Goal: Task Accomplishment & Management: Use online tool/utility

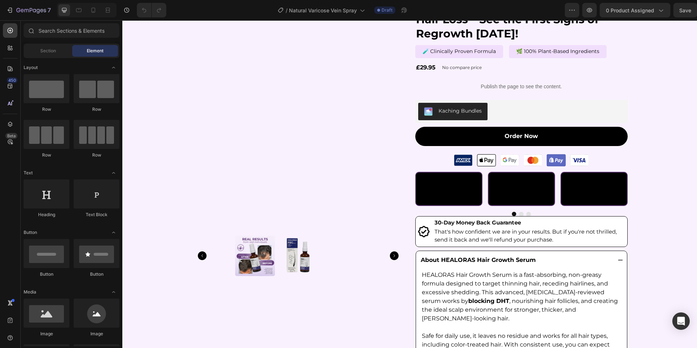
scroll to position [122, 0]
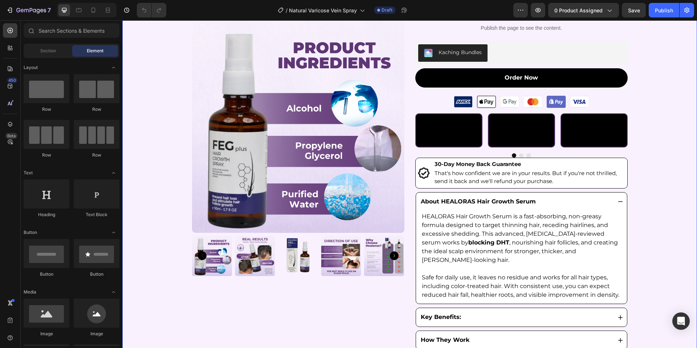
click at [635, 132] on div "Product Images Icon Icon Icon Icon Icon Icon List Rated 4.7 (245) Text Block 10…" at bounding box center [409, 148] width 574 height 447
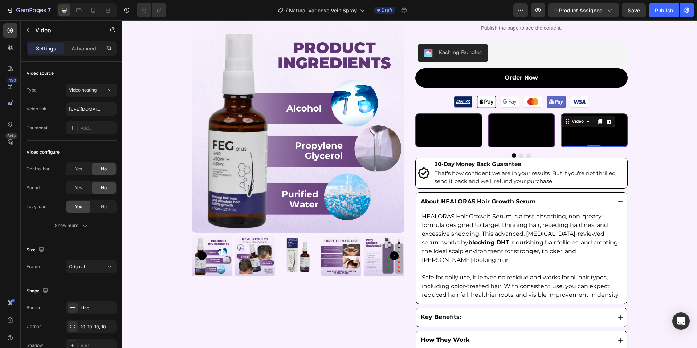
click at [598, 140] on video at bounding box center [594, 130] width 66 height 33
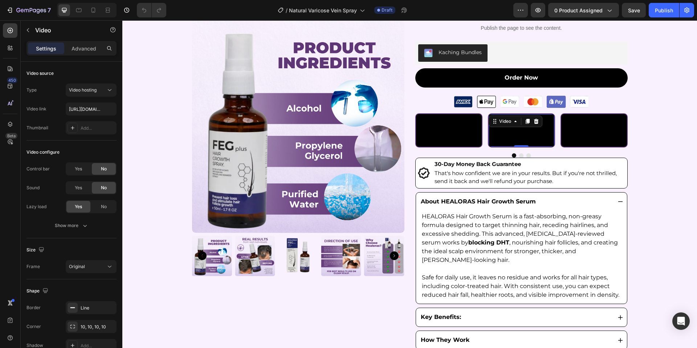
click at [538, 139] on video at bounding box center [521, 130] width 66 height 33
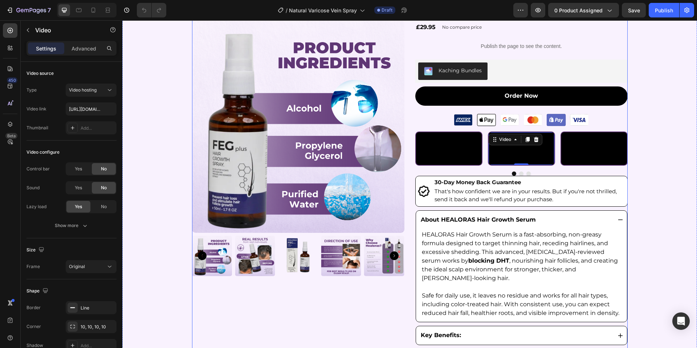
scroll to position [103, 0]
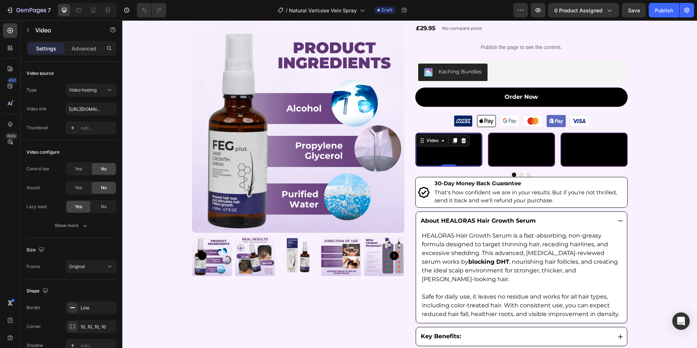
click at [428, 163] on video at bounding box center [449, 149] width 66 height 33
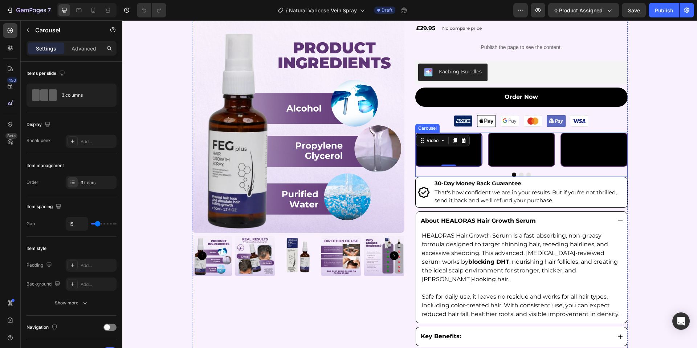
click at [486, 153] on div "Video 0 Video Video" at bounding box center [521, 149] width 212 height 34
click at [471, 126] on icon at bounding box center [469, 126] width 6 height 6
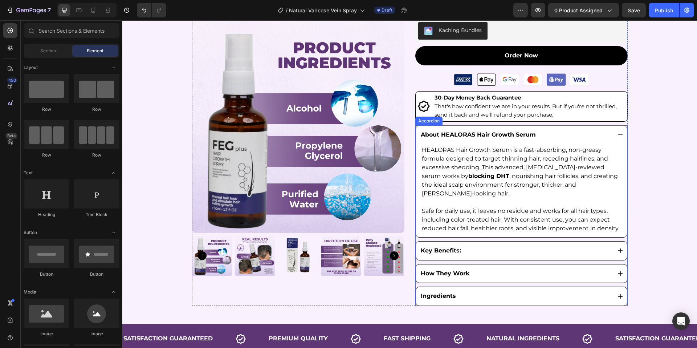
scroll to position [192, 0]
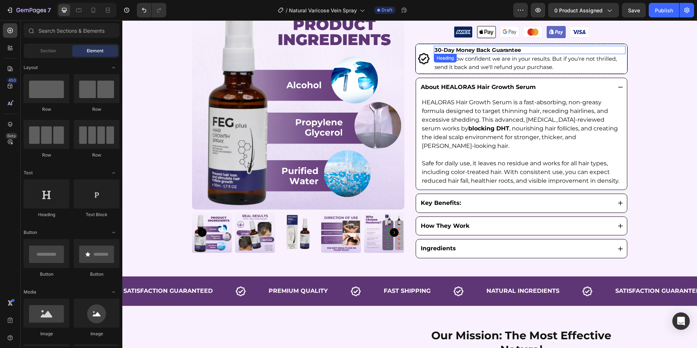
click at [618, 50] on h2 "30-Day Money Back Guarantee" at bounding box center [530, 50] width 192 height 9
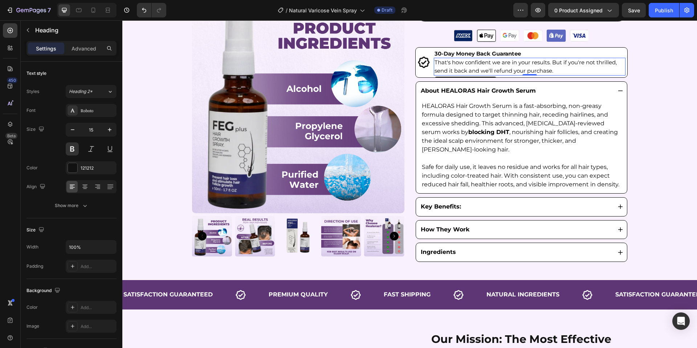
click at [619, 66] on p "That's how confident we are in your results. But if you're not thrilled, send i…" at bounding box center [529, 66] width 190 height 16
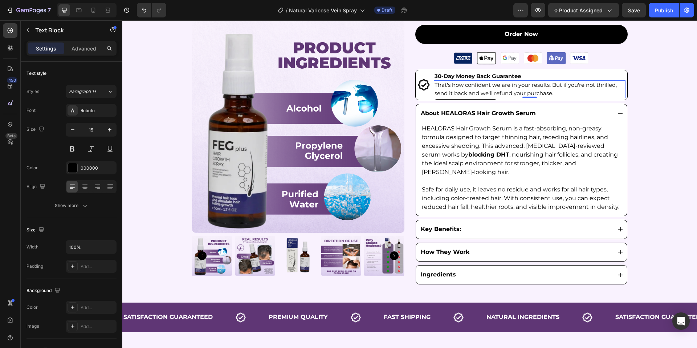
scroll to position [163, 0]
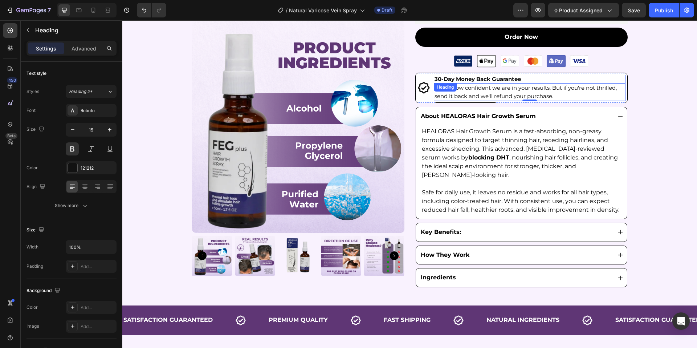
click at [619, 77] on h2 "30-Day Money Back Guarantee" at bounding box center [530, 79] width 192 height 9
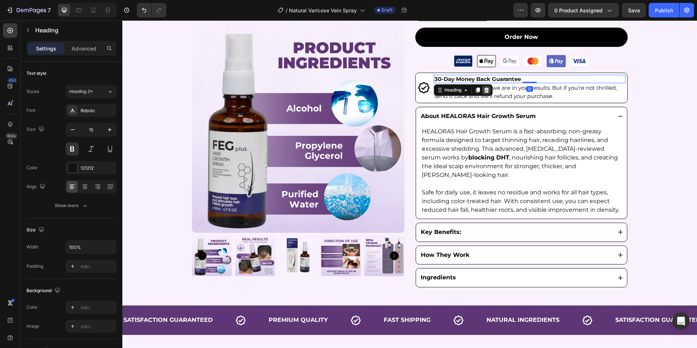
click at [486, 90] on icon at bounding box center [486, 90] width 6 height 6
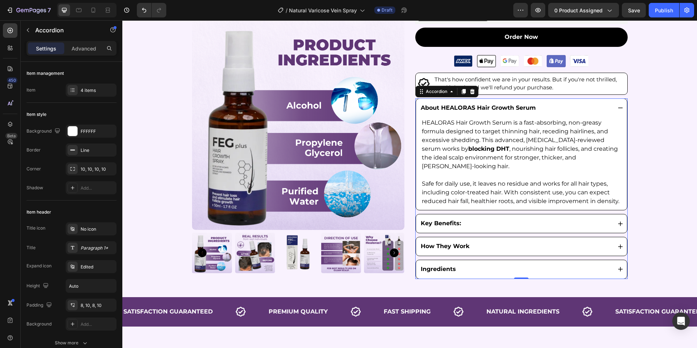
click at [626, 153] on div "About HEALORAS Hair Growth Serum HEALORAS Hair Growth Serum is a fast-absorbing…" at bounding box center [521, 154] width 212 height 112
click at [472, 90] on icon at bounding box center [472, 91] width 5 height 5
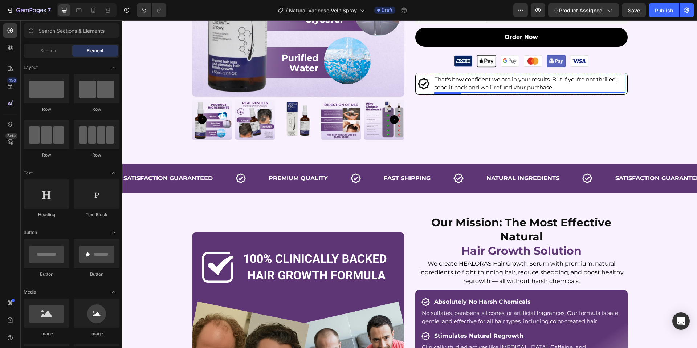
click at [624, 75] on p "That's how confident we are in your results. But if you're not thrilled, send i…" at bounding box center [529, 83] width 190 height 16
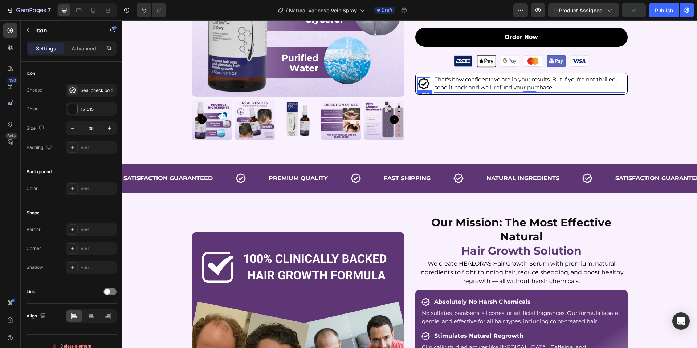
click at [418, 89] on div "Icon" at bounding box center [423, 83] width 13 height 13
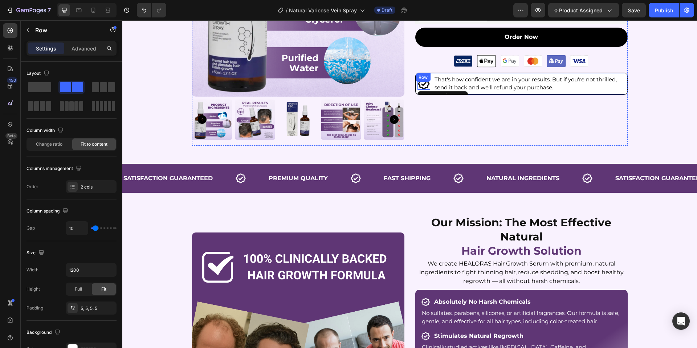
click at [421, 74] on div "Row" at bounding box center [422, 77] width 15 height 9
click at [460, 78] on icon at bounding box center [460, 79] width 5 height 5
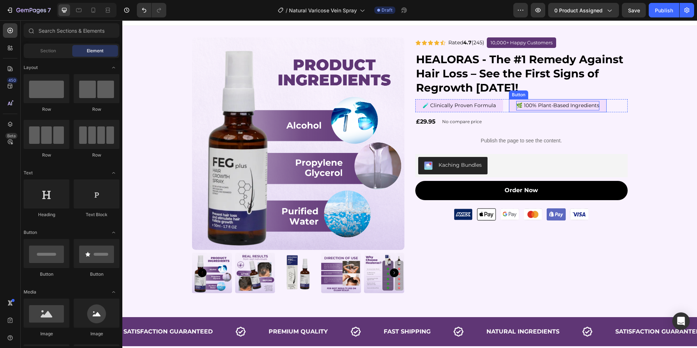
scroll to position [0, 0]
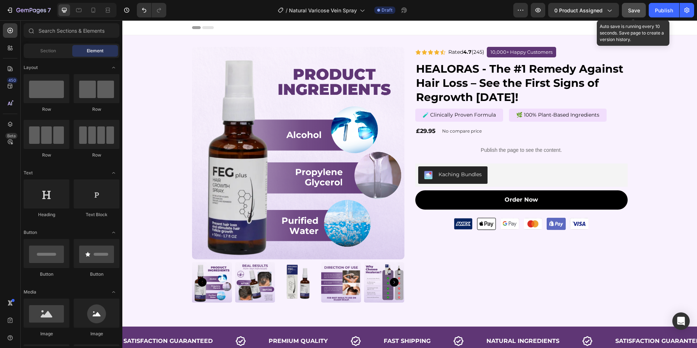
click at [634, 12] on span "Save" at bounding box center [634, 10] width 12 height 6
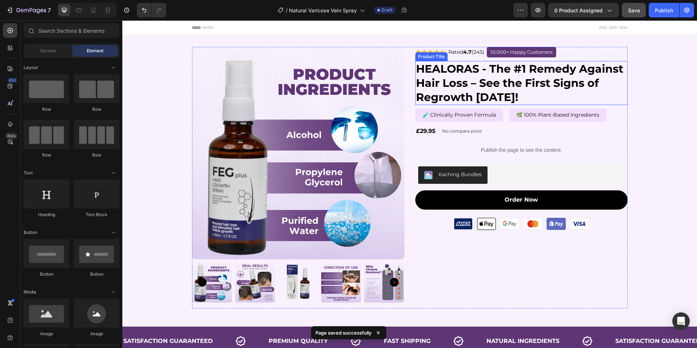
click at [459, 81] on h2 "HEALORAS - The #1 Remedy Against Hair Loss – See the First Signs of Regrowth [D…" at bounding box center [521, 83] width 212 height 44
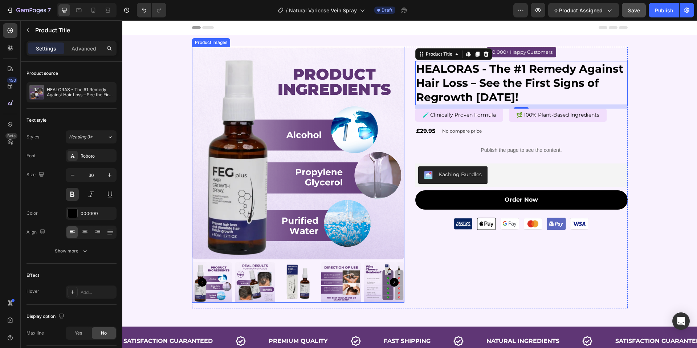
click at [269, 114] on img at bounding box center [298, 153] width 212 height 212
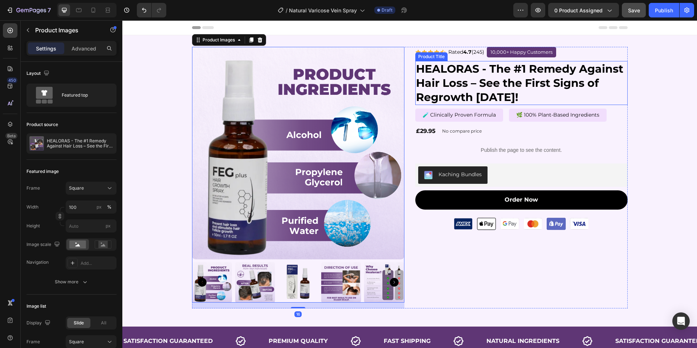
click at [455, 73] on h2 "HEALORAS - The #1 Remedy Against Hair Loss – See the First Signs of Regrowth [D…" at bounding box center [521, 83] width 212 height 44
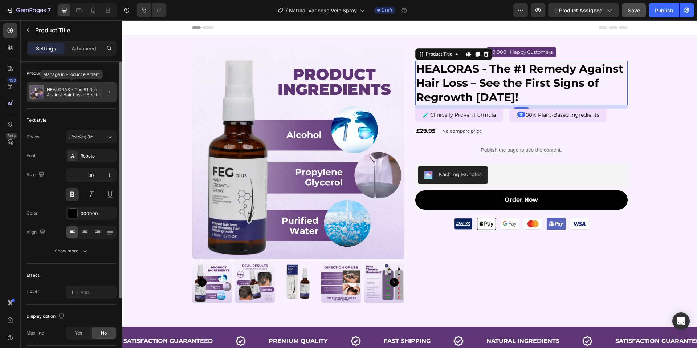
click at [89, 87] on p "HEALORAS - The #1 Remedy Against Hair Loss – See the First Signs of Regrowth [D…" at bounding box center [80, 92] width 67 height 10
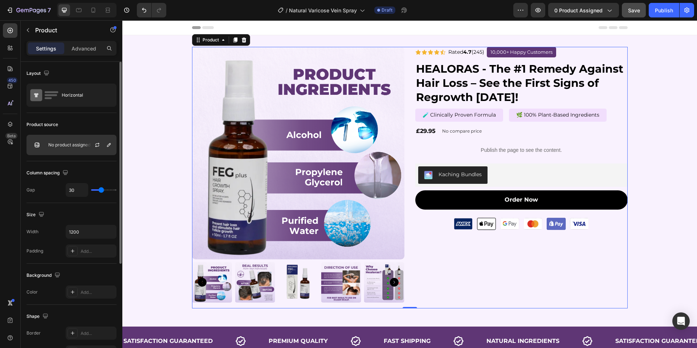
click at [66, 143] on p "No product assigned" at bounding box center [69, 144] width 42 height 5
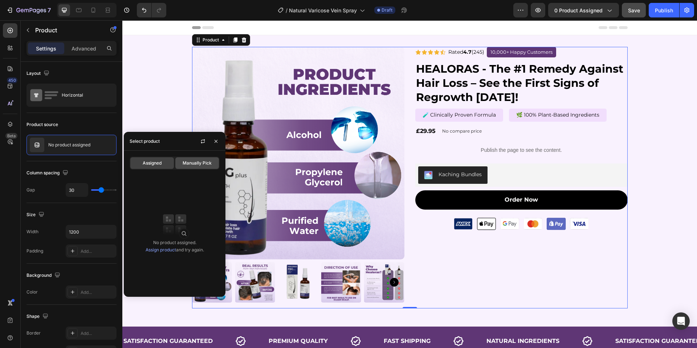
click at [187, 165] on span "Manually Pick" at bounding box center [197, 163] width 29 height 7
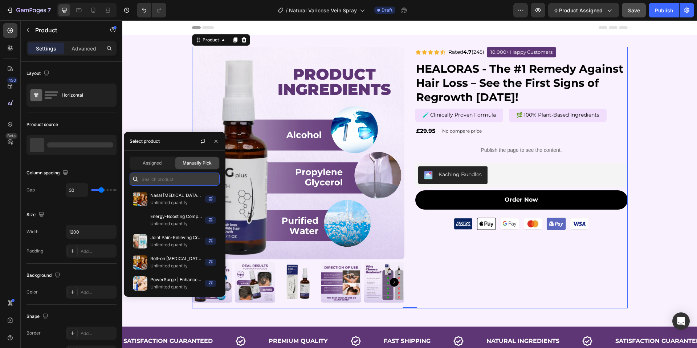
click at [178, 182] on input "text" at bounding box center [175, 178] width 90 height 13
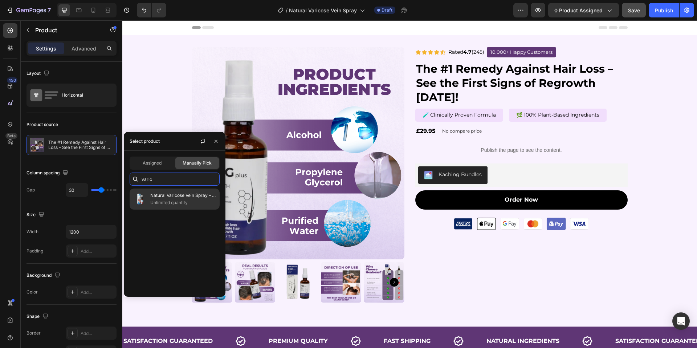
type input "varic"
click at [179, 199] on p "Unlimited quantity" at bounding box center [183, 202] width 66 height 7
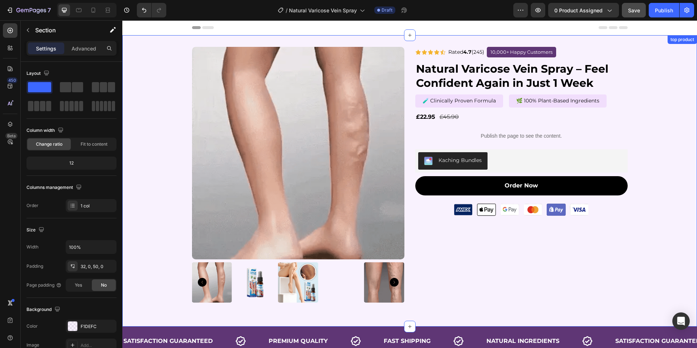
click at [667, 114] on div "Product Images Icon Icon Icon Icon Icon Icon List Rated 4.7 (245) Text Block 10…" at bounding box center [409, 177] width 574 height 261
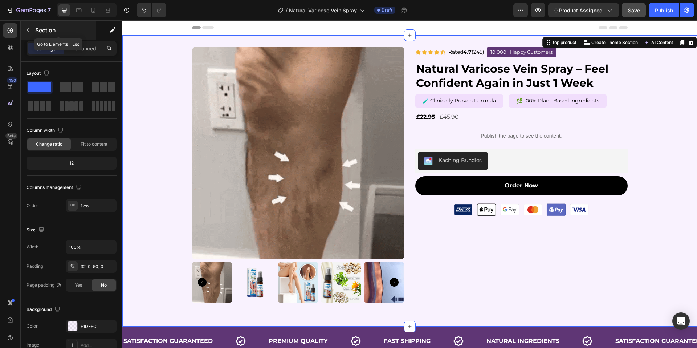
click at [28, 29] on icon "button" at bounding box center [28, 30] width 2 height 4
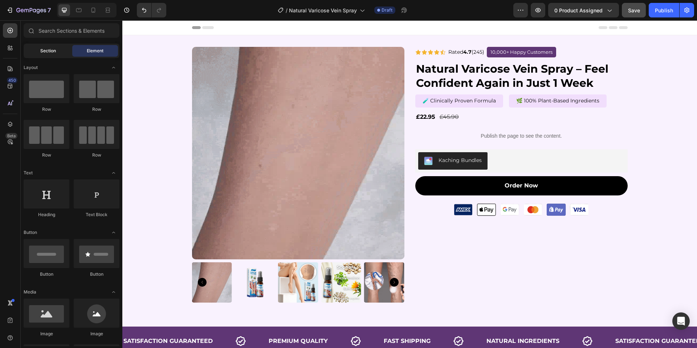
click at [44, 51] on span "Section" at bounding box center [48, 51] width 16 height 7
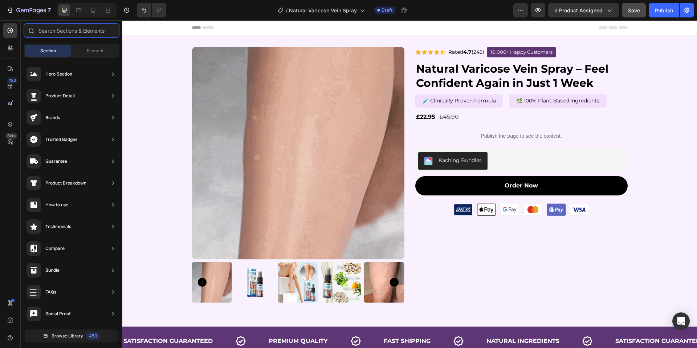
click at [72, 33] on input "text" at bounding box center [72, 30] width 96 height 15
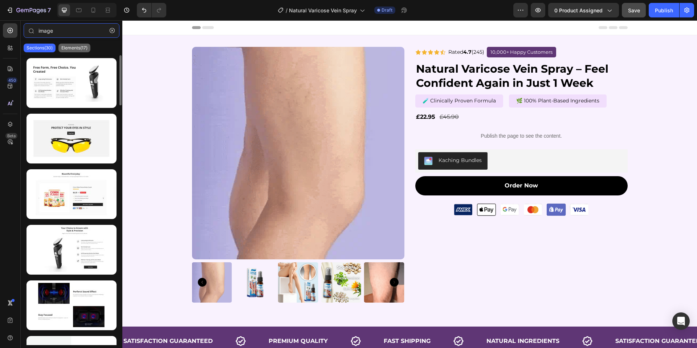
type input "image"
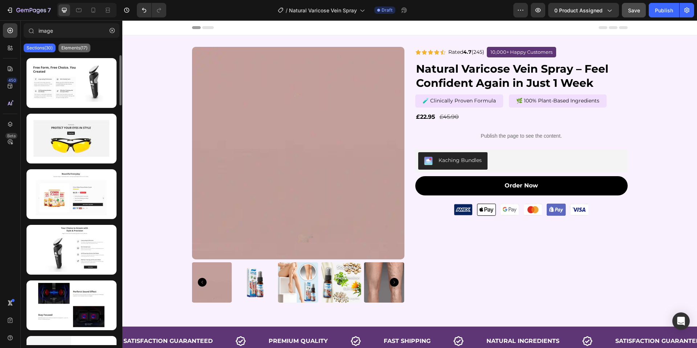
click at [83, 48] on p "Elements(17)" at bounding box center [74, 48] width 26 height 6
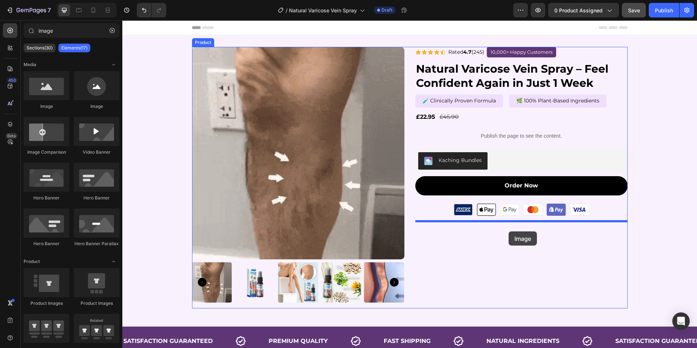
drag, startPoint x: 169, startPoint y: 110, endPoint x: 506, endPoint y: 233, distance: 358.2
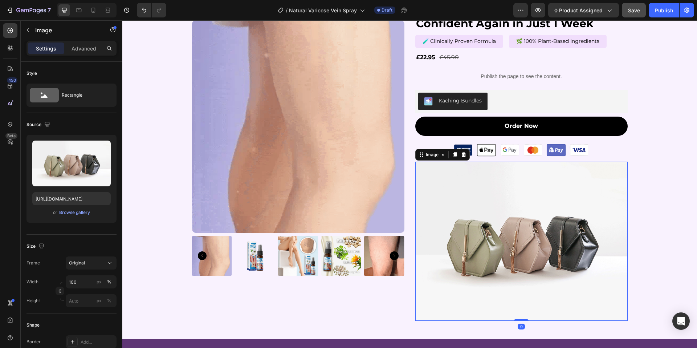
scroll to position [86, 0]
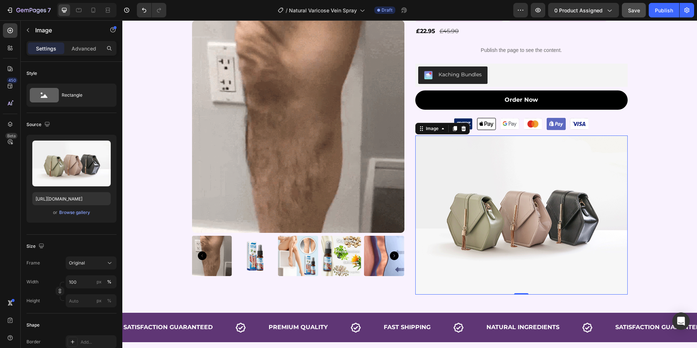
click at [516, 184] on img at bounding box center [521, 214] width 212 height 159
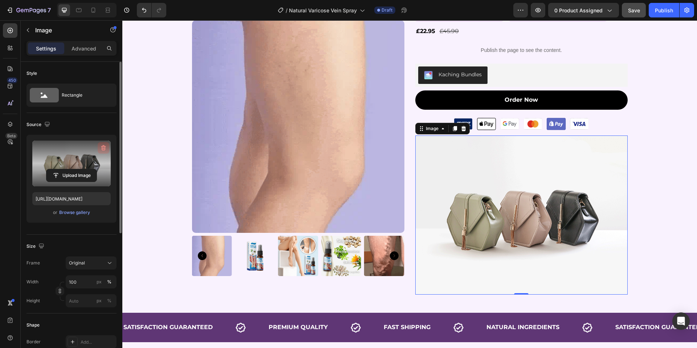
click at [102, 146] on icon "button" at bounding box center [103, 147] width 5 height 5
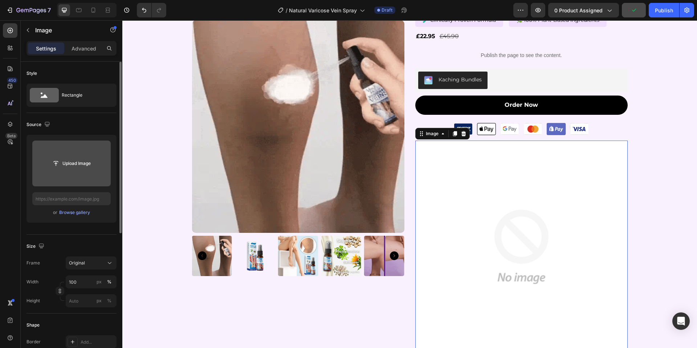
scroll to position [80, 0]
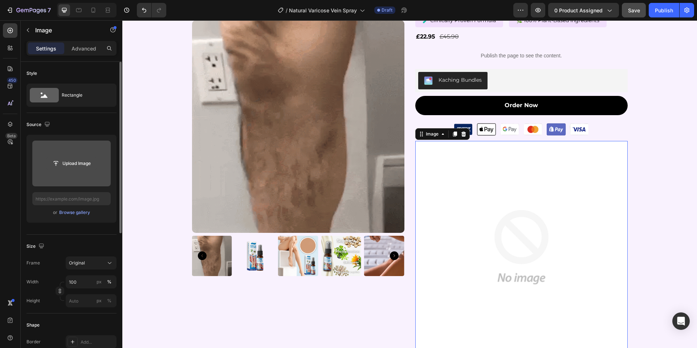
click at [69, 166] on input "file" at bounding box center [71, 163] width 50 height 12
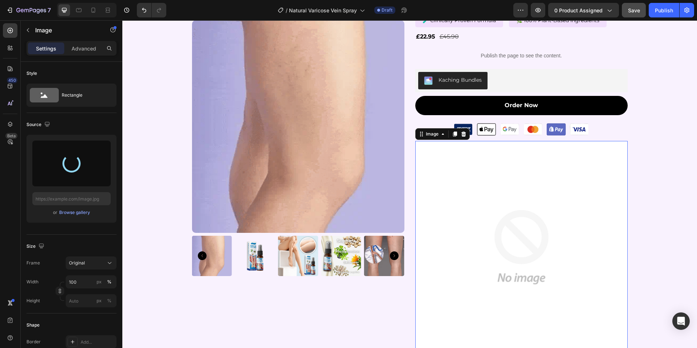
type input "[URL][DOMAIN_NAME]"
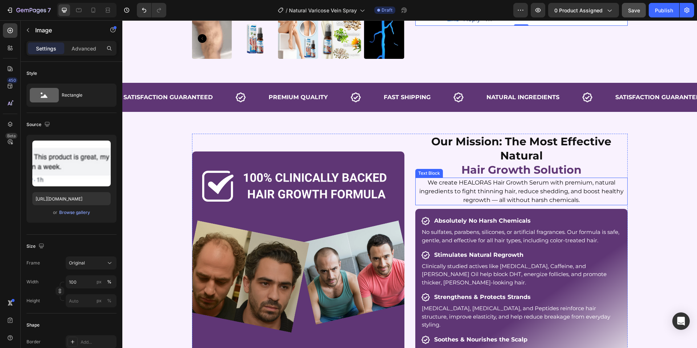
scroll to position [0, 0]
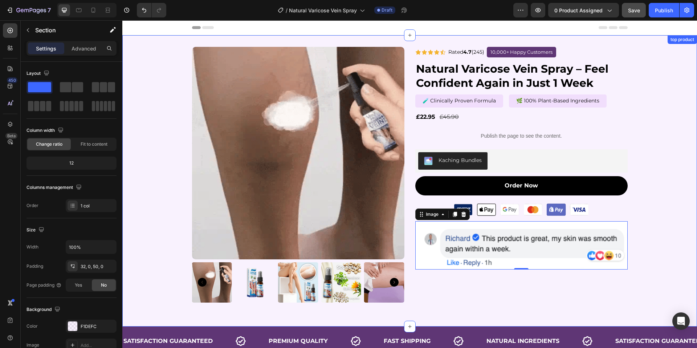
click at [679, 93] on div "Product Images Icon Icon Icon Icon Icon Icon List Rated 4.7 (245) Text Block 10…" at bounding box center [409, 177] width 574 height 261
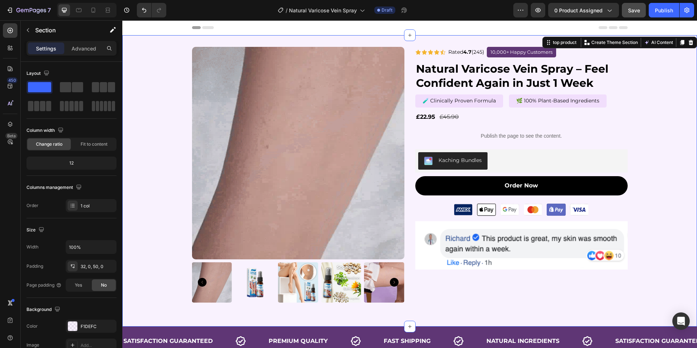
click at [167, 99] on div "Product Images Icon Icon Icon Icon Icon Icon List Rated 4.7 (245) Text Block 10…" at bounding box center [409, 177] width 574 height 261
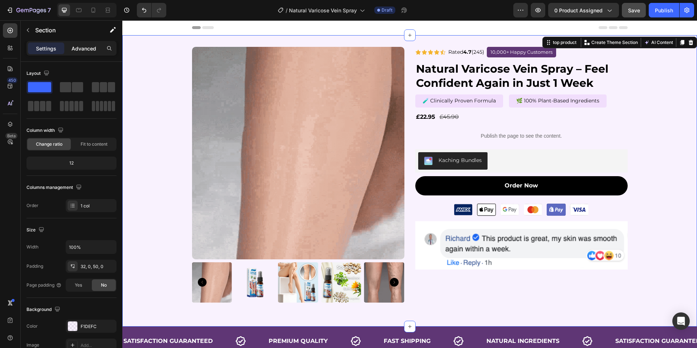
click at [84, 48] on p "Advanced" at bounding box center [83, 49] width 25 height 8
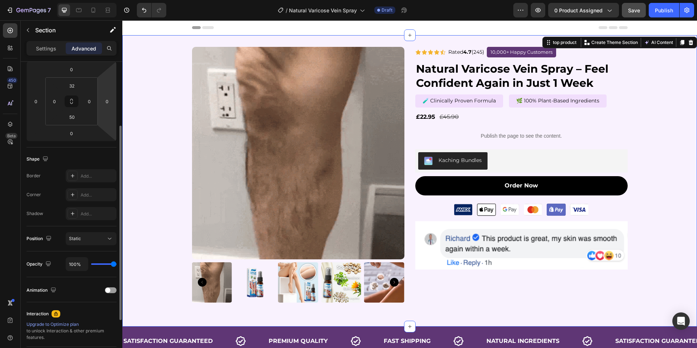
scroll to position [177, 0]
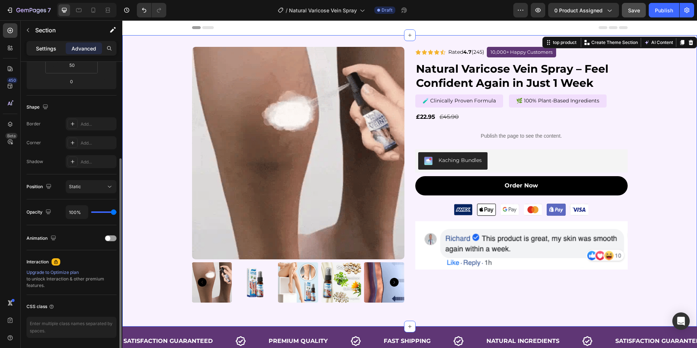
click at [51, 48] on p "Settings" at bounding box center [46, 49] width 20 height 8
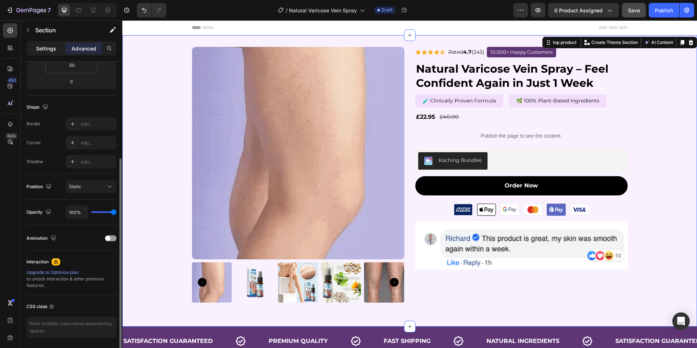
scroll to position [136, 0]
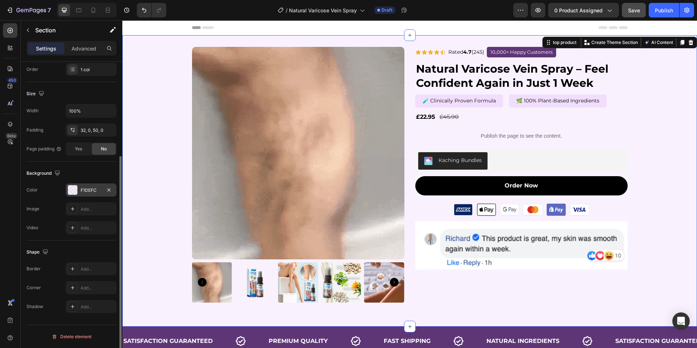
click at [84, 190] on div "F1DEFC" at bounding box center [91, 190] width 21 height 7
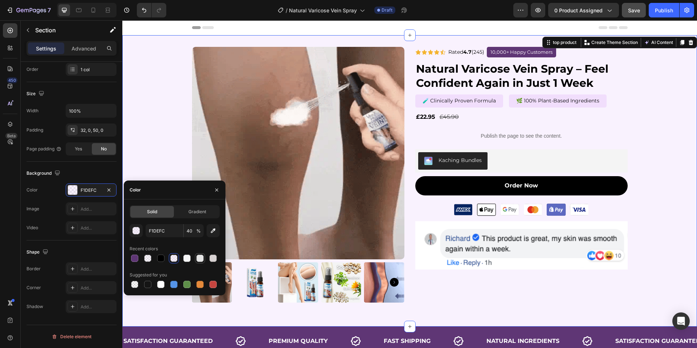
click at [200, 259] on div at bounding box center [199, 257] width 7 height 7
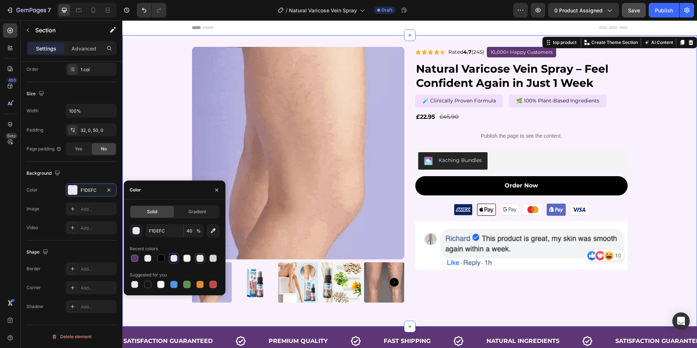
type input "E5E5E5"
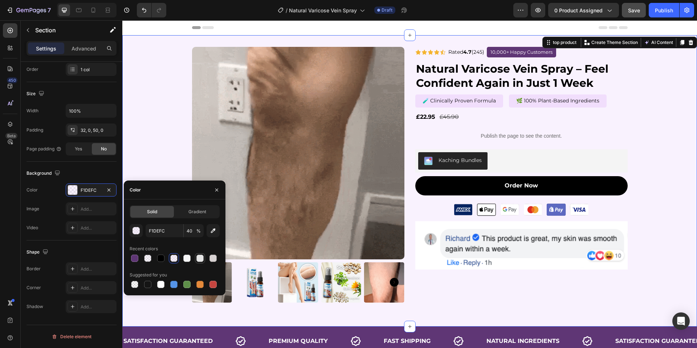
type input "100"
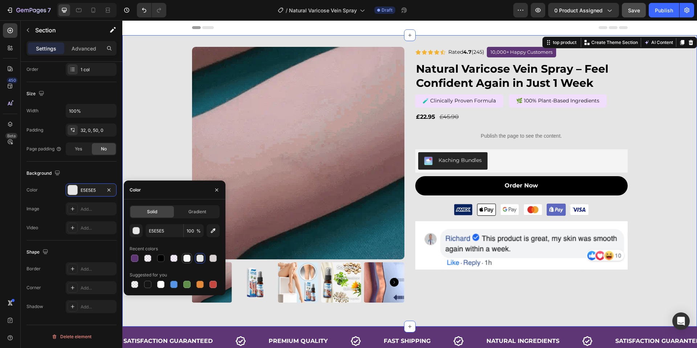
click at [188, 259] on div at bounding box center [186, 257] width 7 height 7
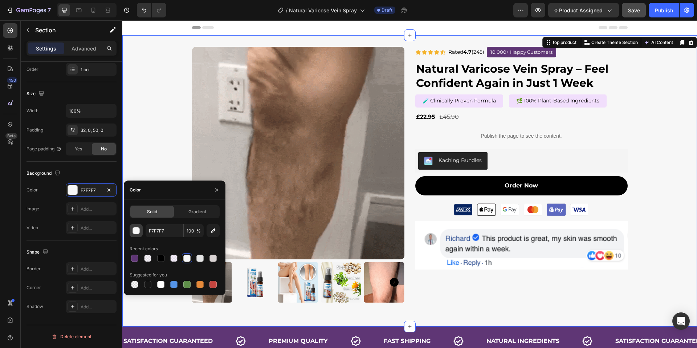
click at [137, 230] on div "button" at bounding box center [136, 230] width 7 height 7
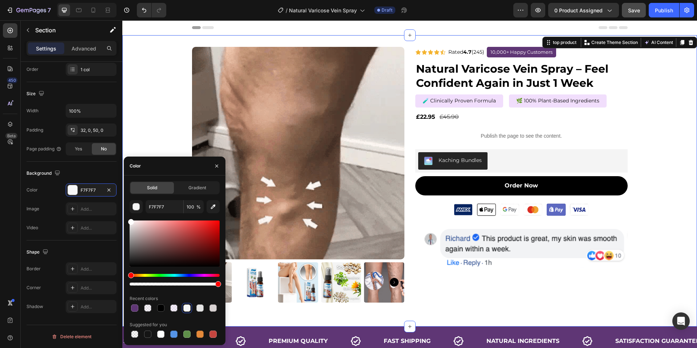
drag, startPoint x: 130, startPoint y: 223, endPoint x: 126, endPoint y: 211, distance: 12.9
click at [126, 211] on div "Solid Gradient F7F7F7 100 % Recent colors Suggested for you" at bounding box center [175, 260] width 102 height 158
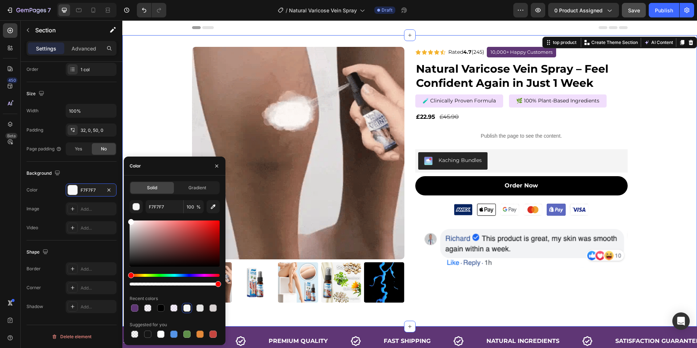
type input "FFFFFF"
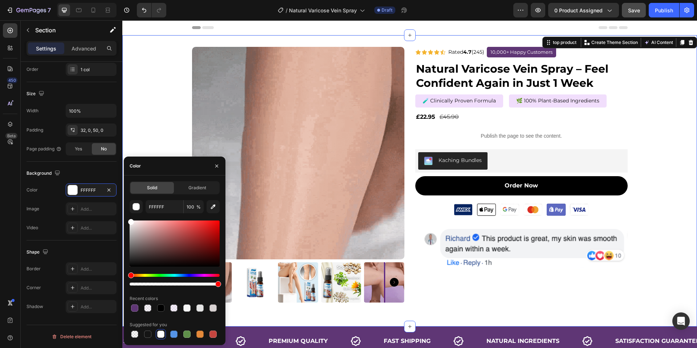
click at [160, 122] on div "Product Images Icon Icon Icon Icon Icon Icon List Rated 4.7 (245) Text Block 10…" at bounding box center [409, 177] width 574 height 261
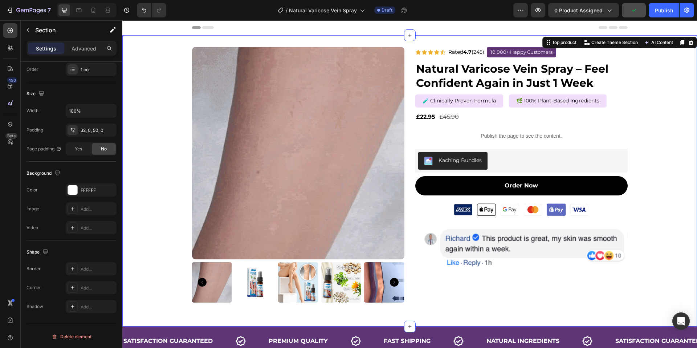
drag, startPoint x: 638, startPoint y: 200, endPoint x: 646, endPoint y: 204, distance: 8.6
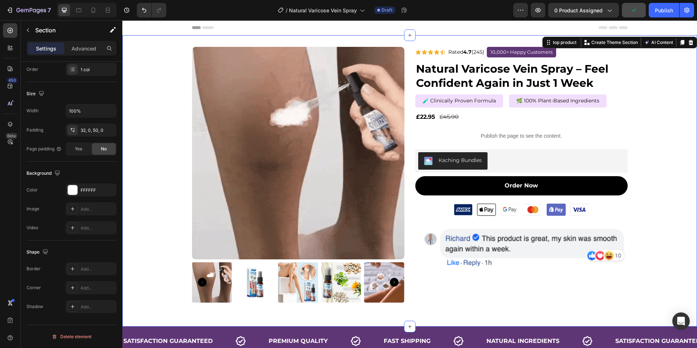
click at [639, 201] on div "Product Images Icon Icon Icon Icon Icon Icon List Rated 4.7 (245) Text Block 10…" at bounding box center [409, 177] width 574 height 261
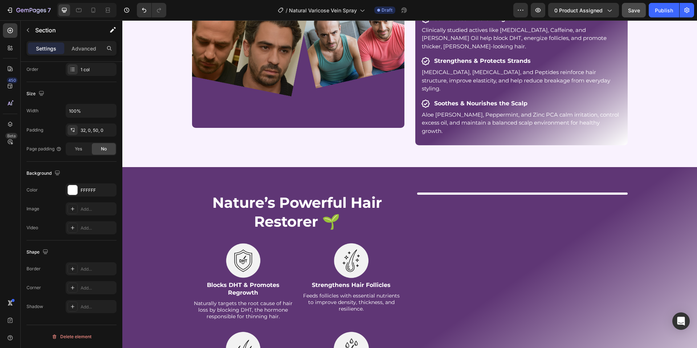
scroll to position [501, 0]
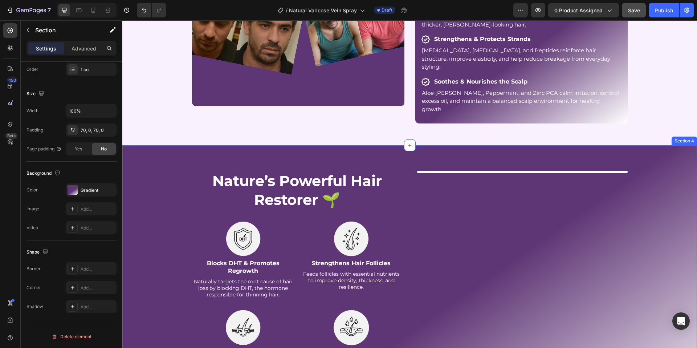
click at [184, 145] on div "Nature’s Powerful Hair Restorer 🌱 Heading Image Image Blocks DHT & Promotes Reg…" at bounding box center [409, 290] width 574 height 291
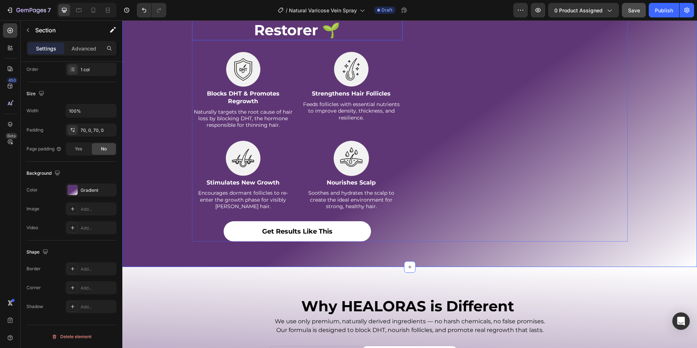
scroll to position [649, 0]
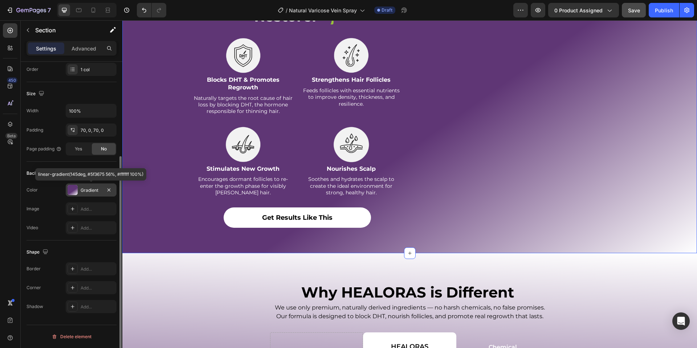
click at [83, 189] on div "Gradient" at bounding box center [91, 190] width 21 height 7
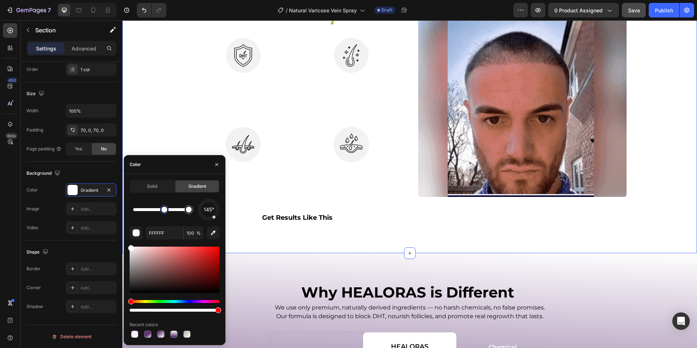
drag, startPoint x: 179, startPoint y: 272, endPoint x: 184, endPoint y: 261, distance: 13.0
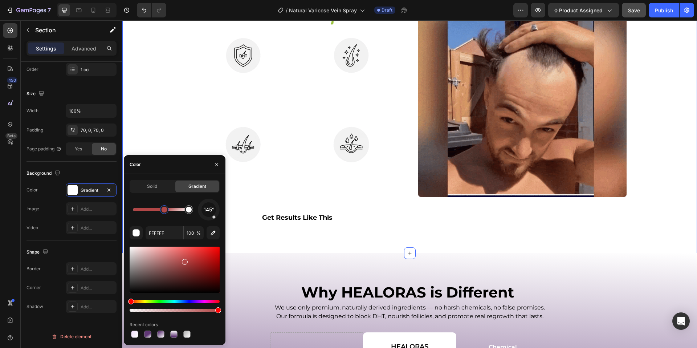
click at [184, 260] on div at bounding box center [175, 269] width 90 height 46
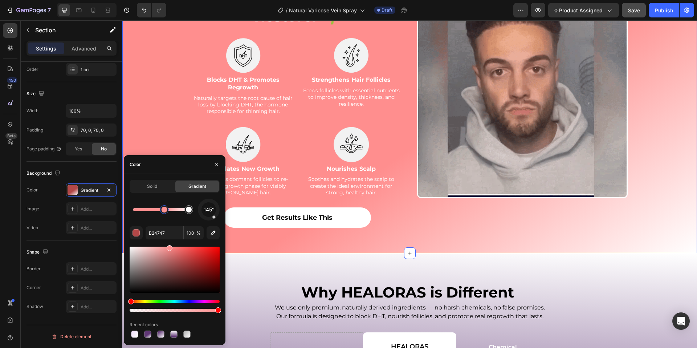
drag, startPoint x: 184, startPoint y: 262, endPoint x: 155, endPoint y: 196, distance: 72.6
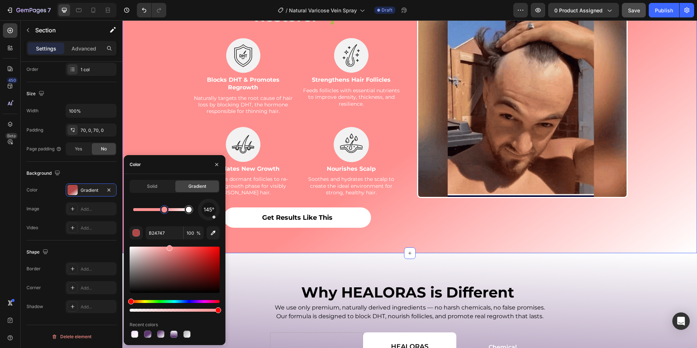
click at [165, 238] on div "145° B24747 100 % Recent colors" at bounding box center [175, 268] width 90 height 140
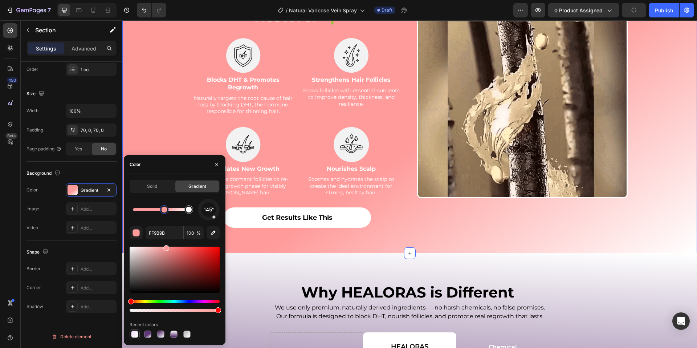
click at [135, 335] on div at bounding box center [134, 333] width 7 height 7
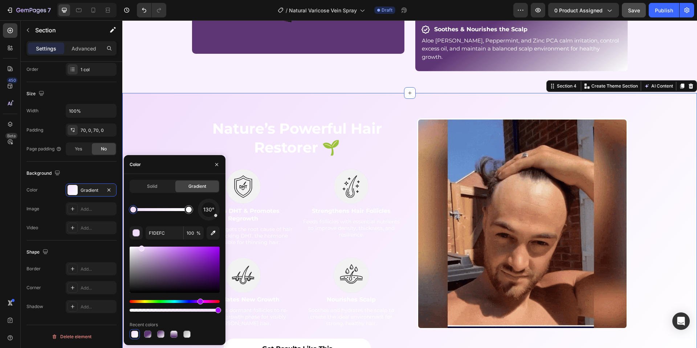
scroll to position [542, 0]
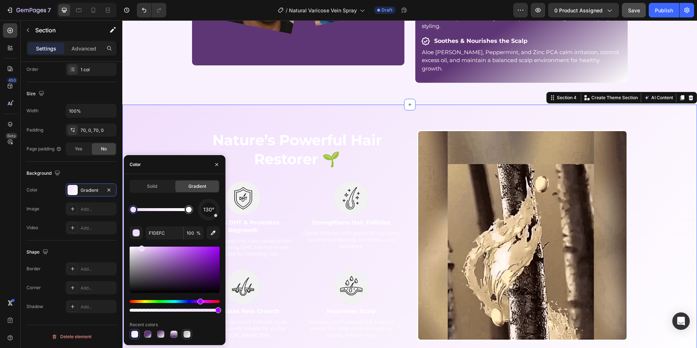
click at [186, 335] on div at bounding box center [186, 333] width 7 height 7
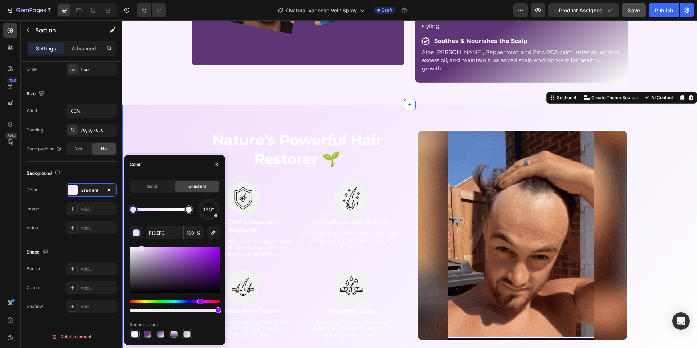
type input "AFAEAE"
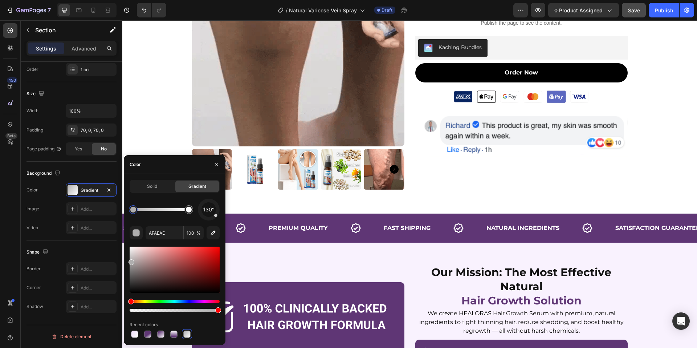
scroll to position [200, 0]
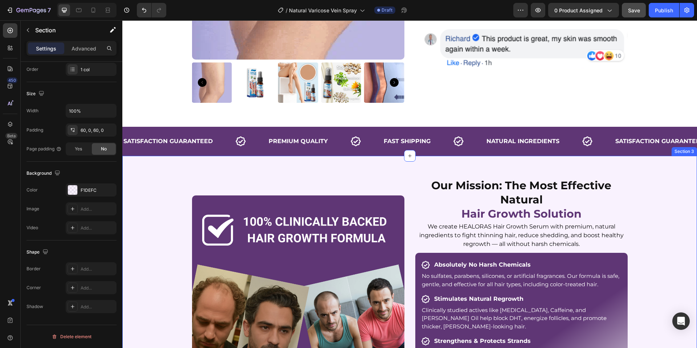
click at [663, 203] on div "Our Mission: The Most Effective Natural Hair Growth Solution Heading Image Our …" at bounding box center [409, 300] width 574 height 247
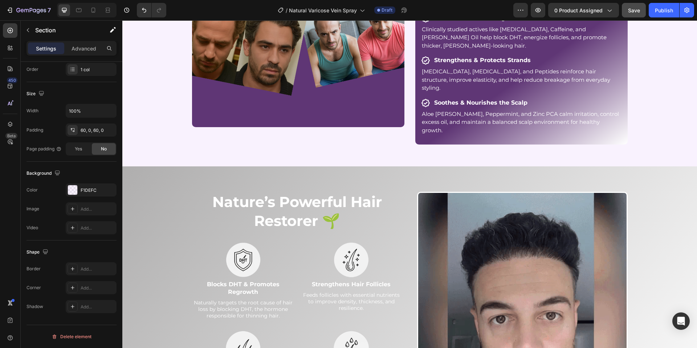
scroll to position [385, 0]
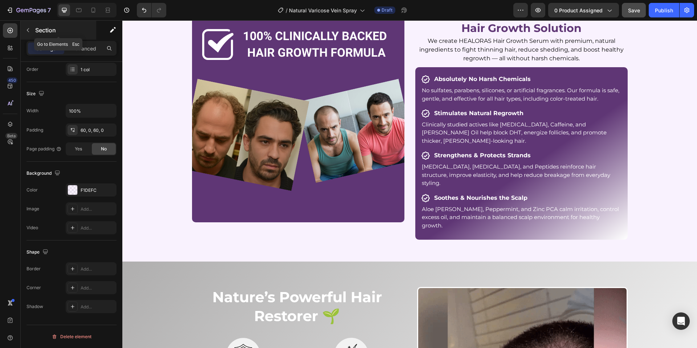
click at [27, 32] on icon "button" at bounding box center [28, 30] width 6 height 6
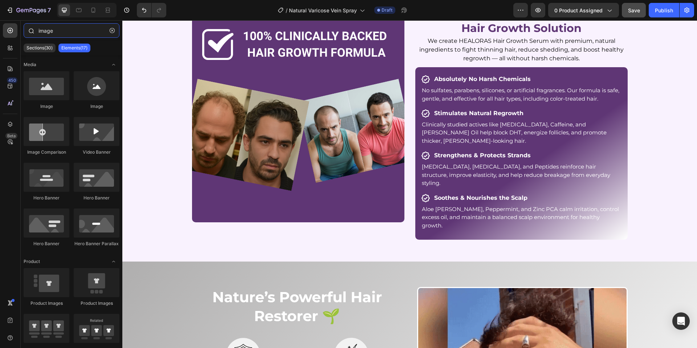
drag, startPoint x: 65, startPoint y: 34, endPoint x: 35, endPoint y: 30, distance: 30.4
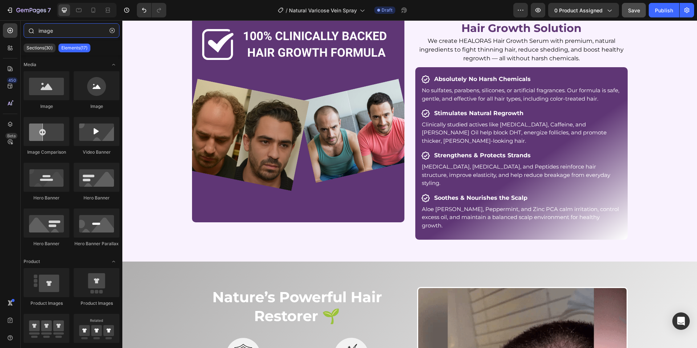
click at [35, 30] on div "image" at bounding box center [72, 31] width 102 height 17
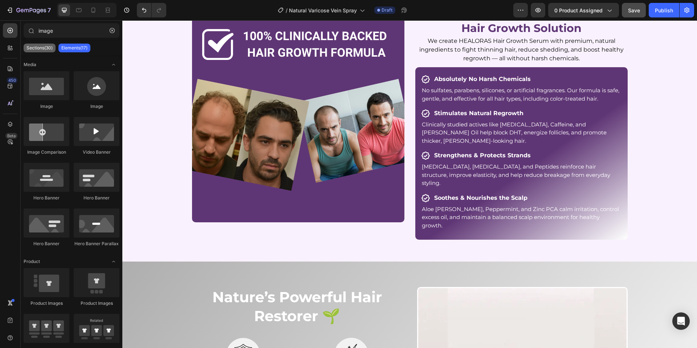
click at [40, 46] on p "Sections(30)" at bounding box center [39, 48] width 26 height 6
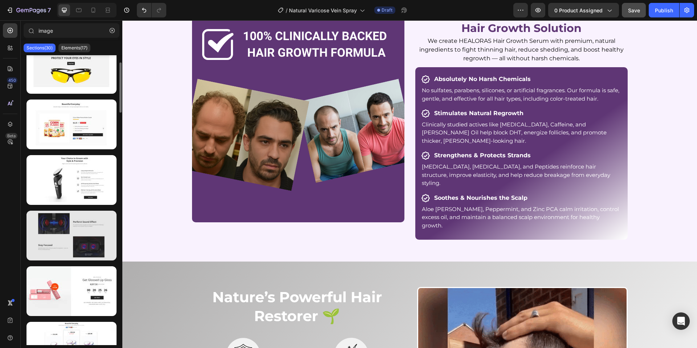
scroll to position [66, 0]
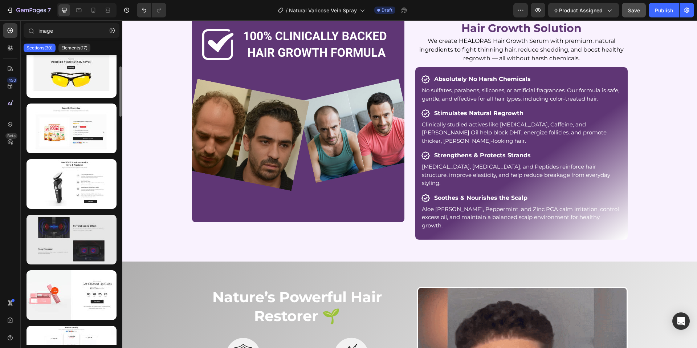
click at [77, 234] on div at bounding box center [71, 239] width 90 height 50
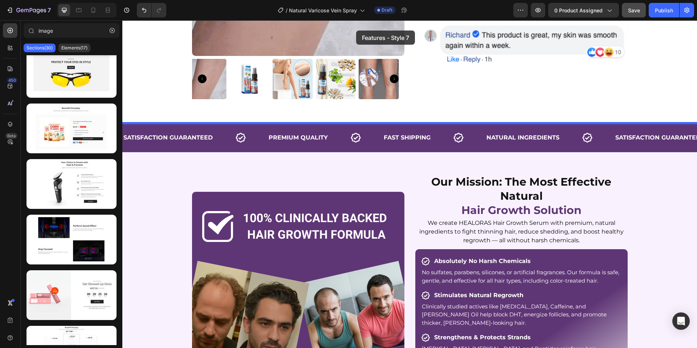
scroll to position [201, 0]
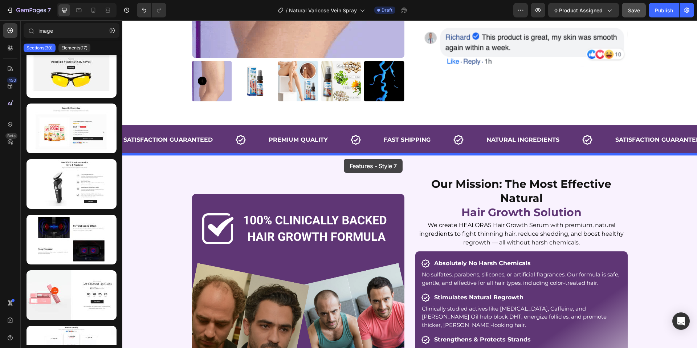
drag, startPoint x: 208, startPoint y: 255, endPoint x: 344, endPoint y: 159, distance: 166.0
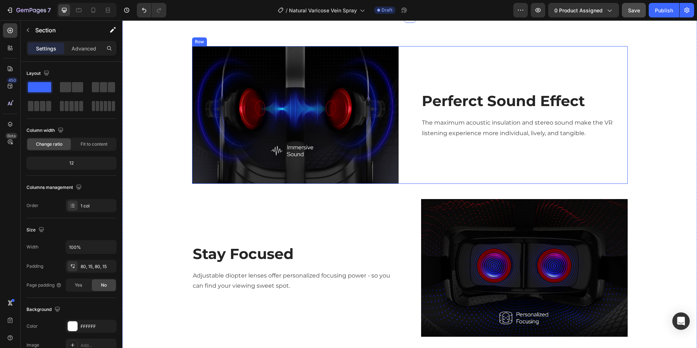
scroll to position [288, 0]
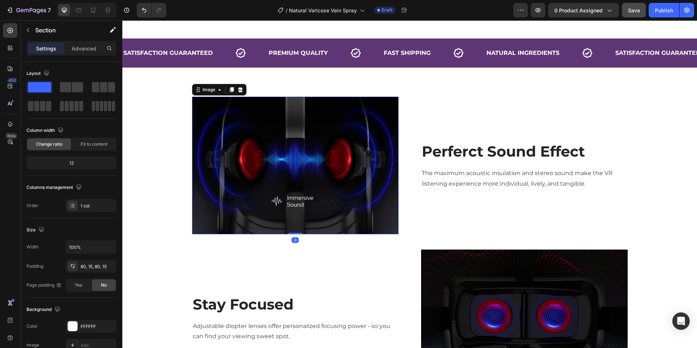
click at [323, 150] on img at bounding box center [295, 165] width 206 height 137
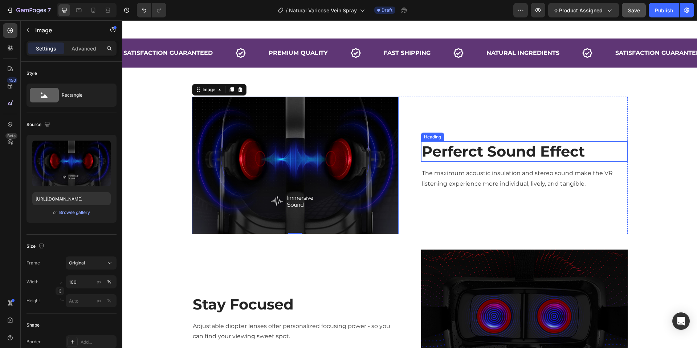
click at [515, 155] on p "Perferct Sound Effect" at bounding box center [524, 151] width 205 height 19
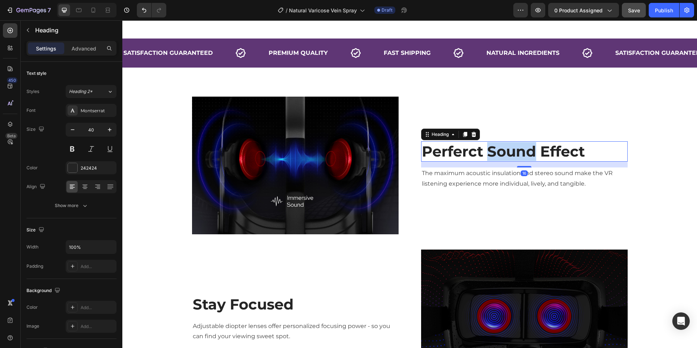
click at [515, 155] on p "Perferct Sound Effect" at bounding box center [524, 151] width 205 height 19
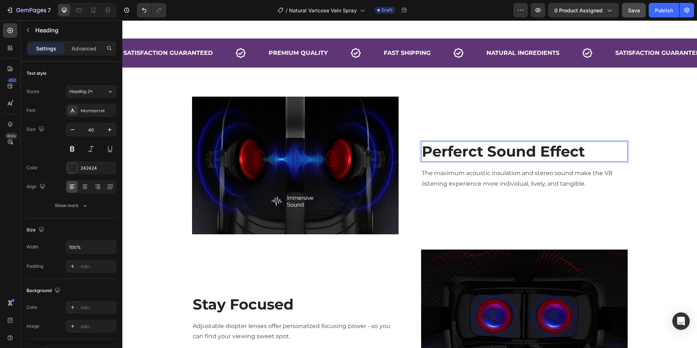
click at [586, 151] on p "Perferct Sound Effect" at bounding box center [524, 151] width 205 height 19
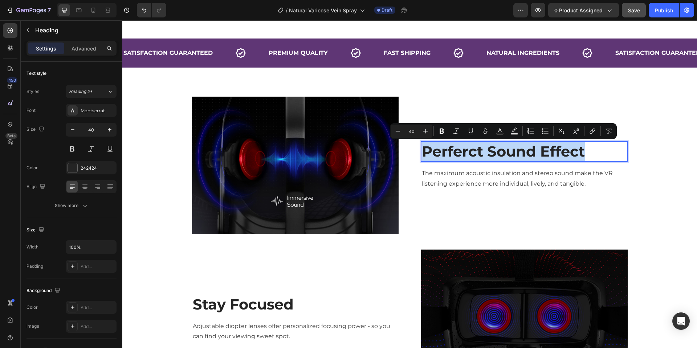
drag, startPoint x: 589, startPoint y: 151, endPoint x: 422, endPoint y: 143, distance: 166.4
click at [422, 143] on p "Perferct Sound Effect" at bounding box center [524, 151] width 205 height 19
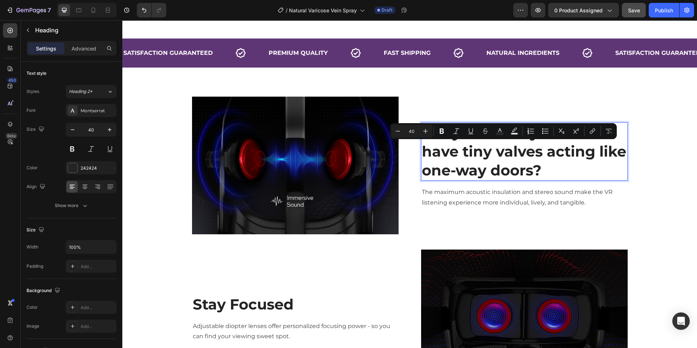
scroll to position [269, 0]
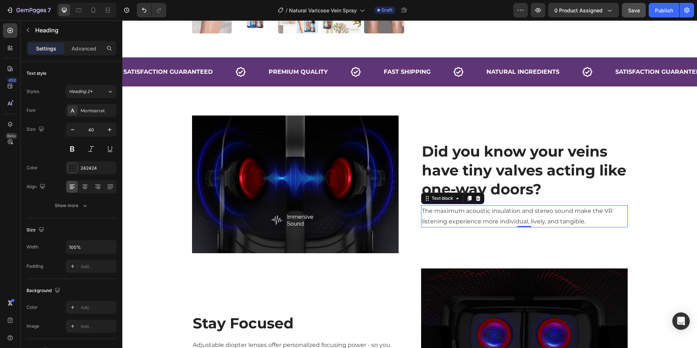
click at [490, 214] on p "The maximum acoustic insulation and stereo sound make the VR listening experien…" at bounding box center [524, 216] width 205 height 21
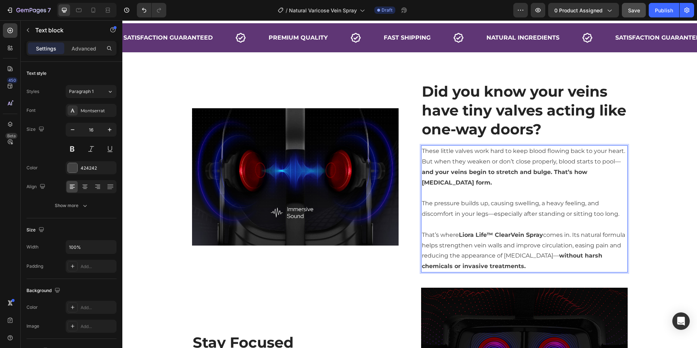
scroll to position [311, 0]
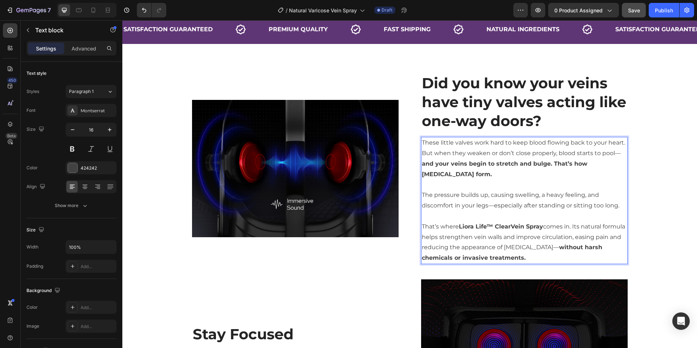
click at [546, 199] on p "The pressure builds up, causing swelling, a heavy feeling, and discomfort in yo…" at bounding box center [524, 200] width 205 height 21
click at [560, 116] on p "⁠⁠⁠⁠⁠⁠⁠ Did you know your veins have tiny valves acting like one-way doors?" at bounding box center [524, 102] width 205 height 57
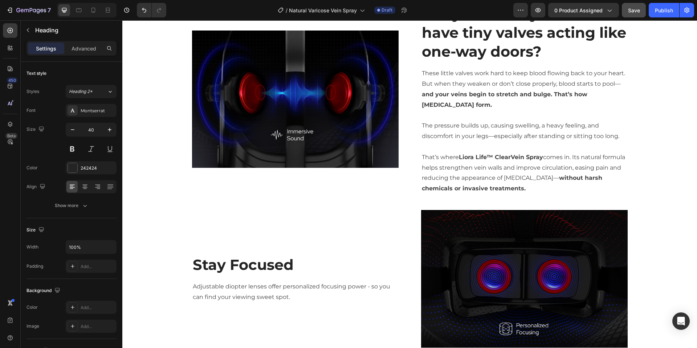
scroll to position [378, 0]
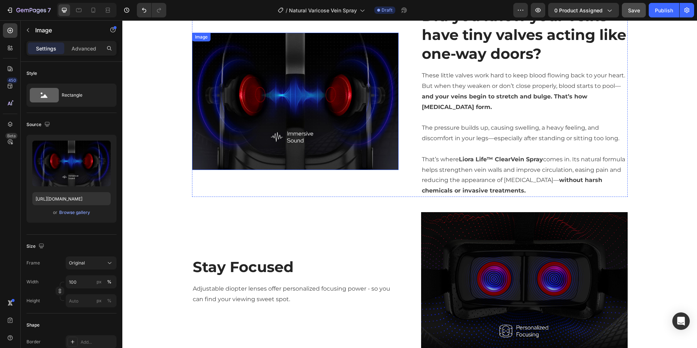
click at [336, 96] on img at bounding box center [295, 101] width 206 height 137
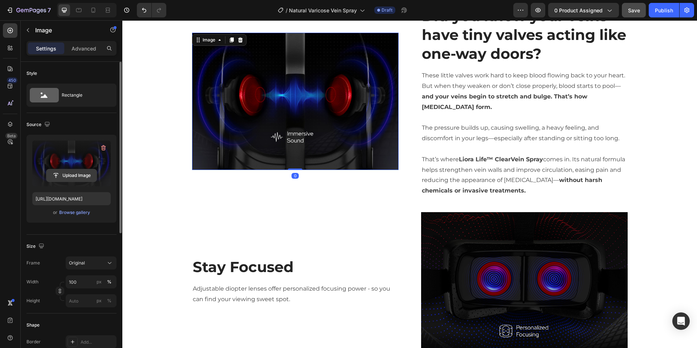
click at [75, 170] on input "file" at bounding box center [71, 175] width 50 height 12
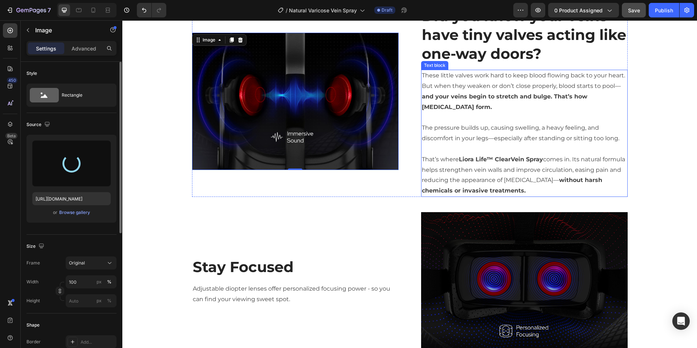
type input "[URL][DOMAIN_NAME]"
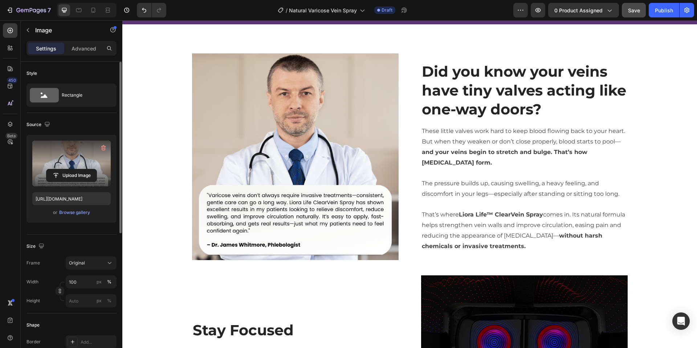
scroll to position [361, 0]
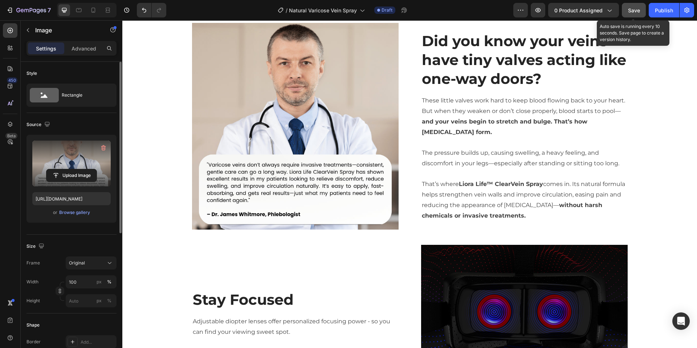
click at [628, 13] on div "Save" at bounding box center [634, 11] width 12 height 8
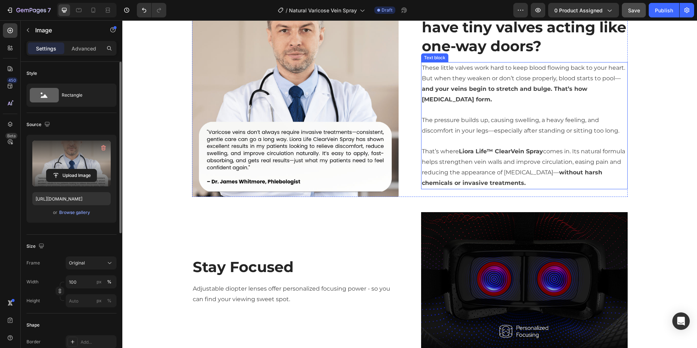
scroll to position [487, 0]
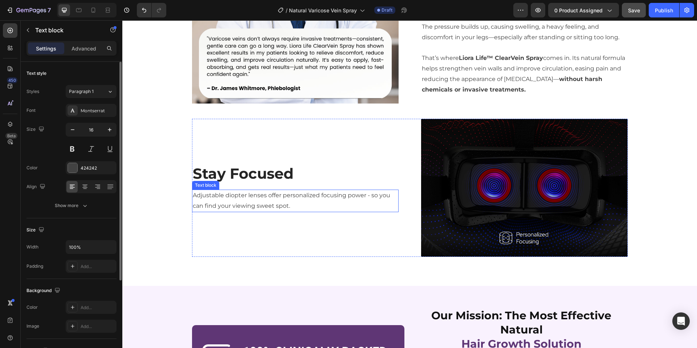
click at [281, 195] on p "Adjustable diopter lenses offer personalized focusing power - so you can find y…" at bounding box center [295, 200] width 205 height 21
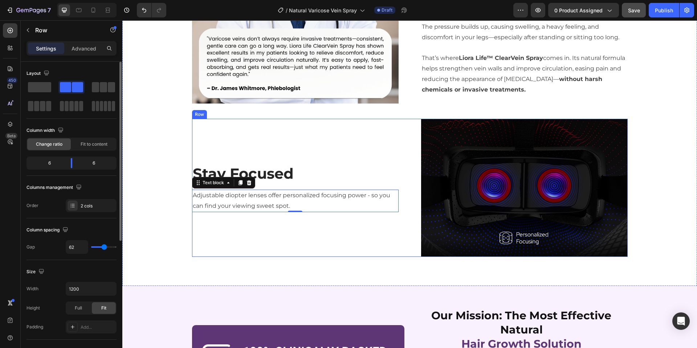
click at [258, 238] on div "Stay Focused Heading Adjustable diopter lenses offer personalized focusing powe…" at bounding box center [295, 188] width 206 height 138
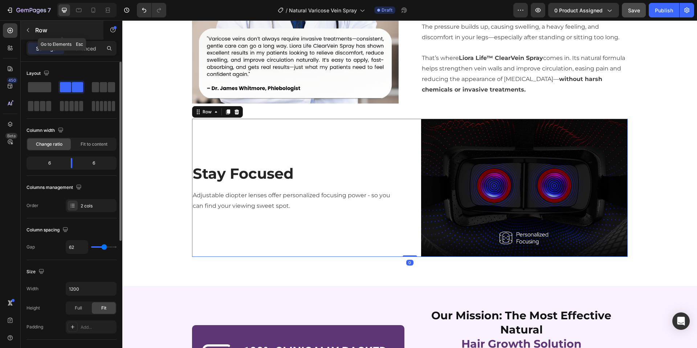
click at [32, 29] on button "button" at bounding box center [28, 30] width 12 height 12
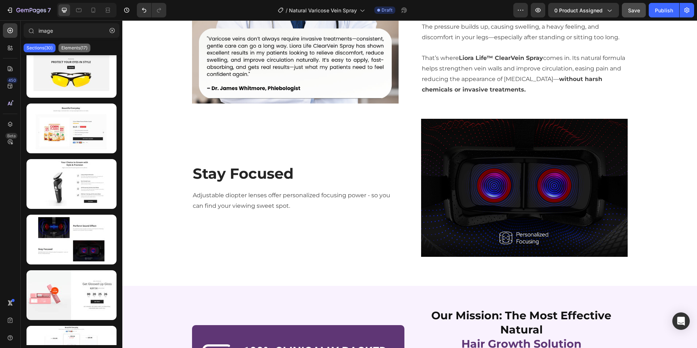
click at [69, 47] on p "Elements(17)" at bounding box center [74, 48] width 26 height 6
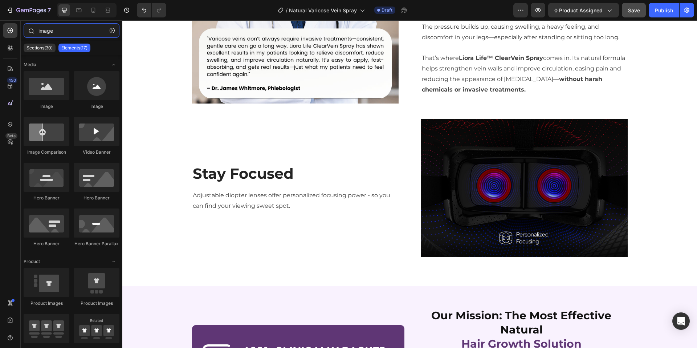
click at [60, 30] on input "image" at bounding box center [72, 30] width 96 height 15
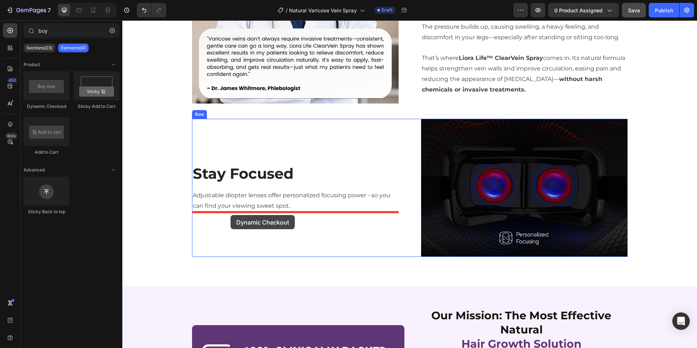
drag, startPoint x: 167, startPoint y: 105, endPoint x: 230, endPoint y: 215, distance: 127.1
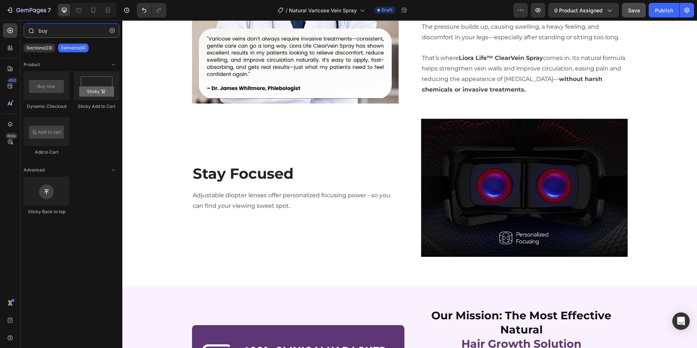
click at [57, 26] on input "buy" at bounding box center [72, 30] width 96 height 15
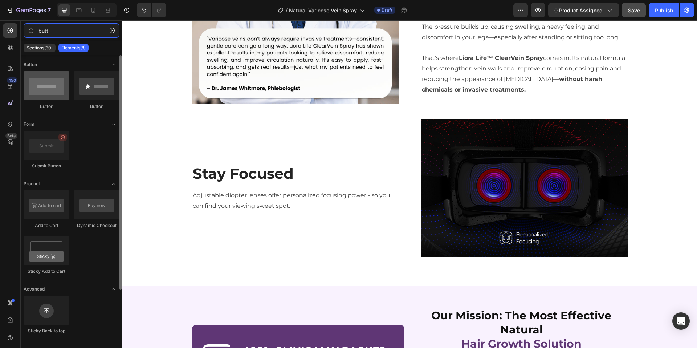
type input "butt"
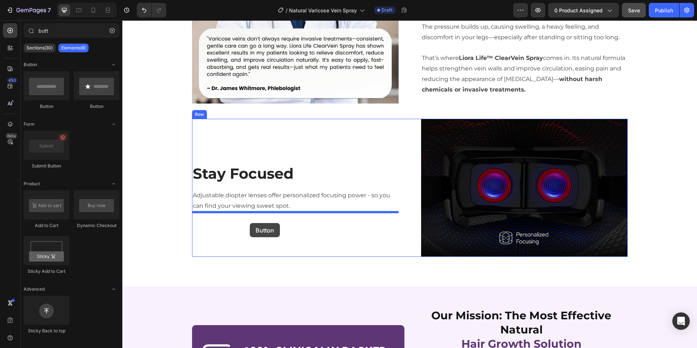
drag, startPoint x: 164, startPoint y: 108, endPoint x: 246, endPoint y: 216, distance: 135.4
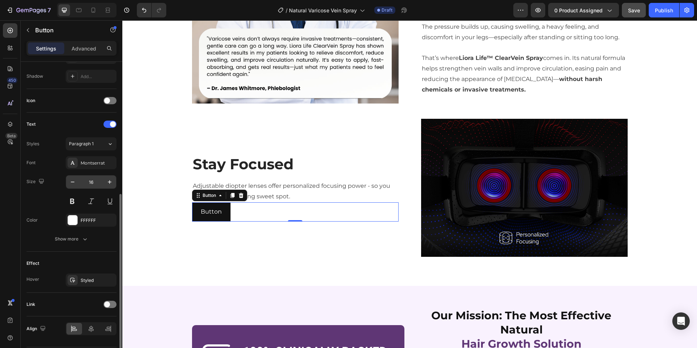
scroll to position [214, 0]
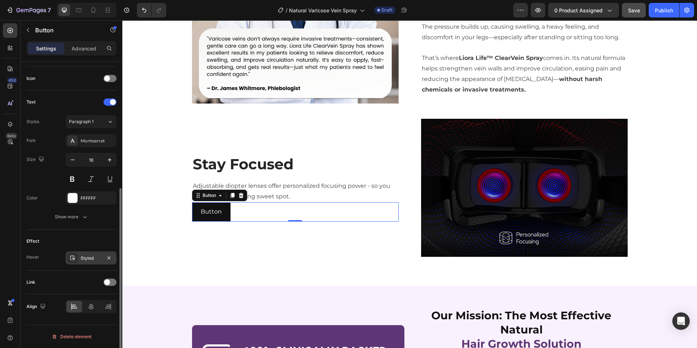
click at [91, 257] on div "Styled" at bounding box center [91, 258] width 21 height 7
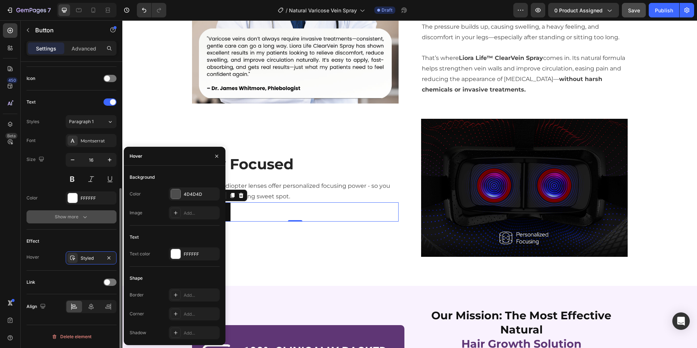
click at [105, 220] on button "Show more" at bounding box center [71, 216] width 90 height 13
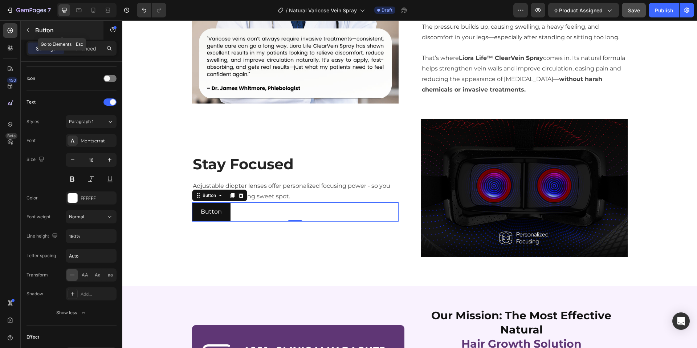
click at [85, 37] on div "Button" at bounding box center [62, 30] width 83 height 19
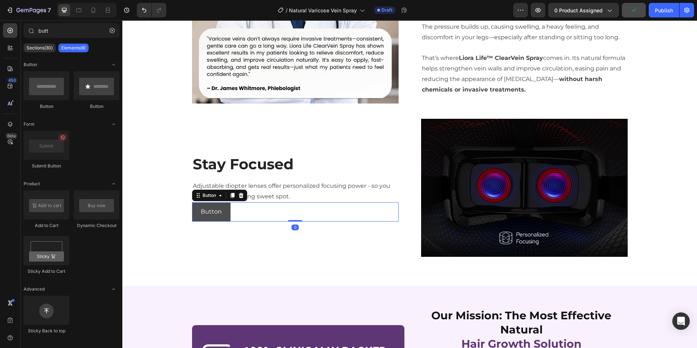
drag, startPoint x: 221, startPoint y: 213, endPoint x: 213, endPoint y: 201, distance: 14.8
click at [221, 213] on button "Button" at bounding box center [211, 211] width 38 height 19
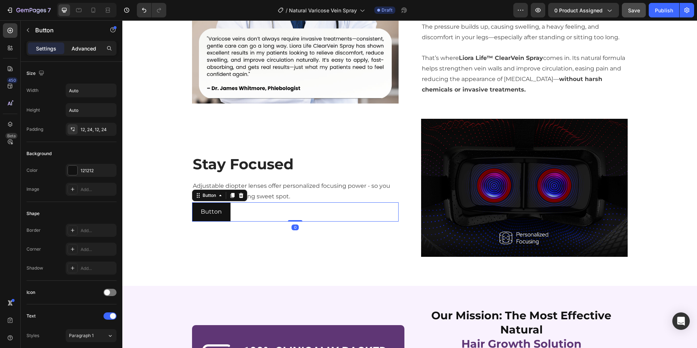
click at [86, 47] on p "Advanced" at bounding box center [83, 49] width 25 height 8
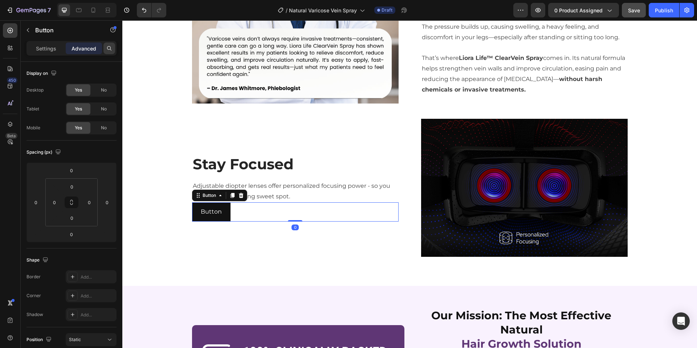
click at [48, 52] on div "Settings" at bounding box center [46, 48] width 36 height 12
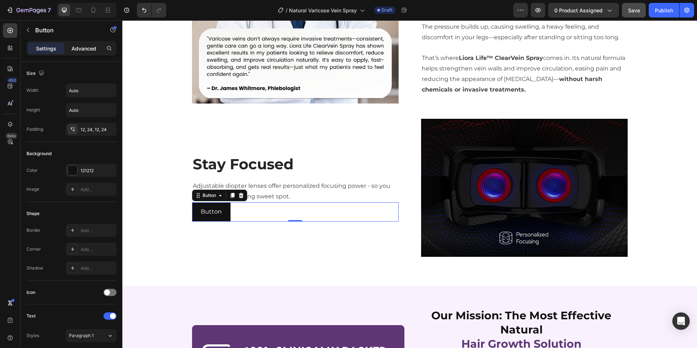
click at [79, 49] on p "Advanced" at bounding box center [83, 49] width 25 height 8
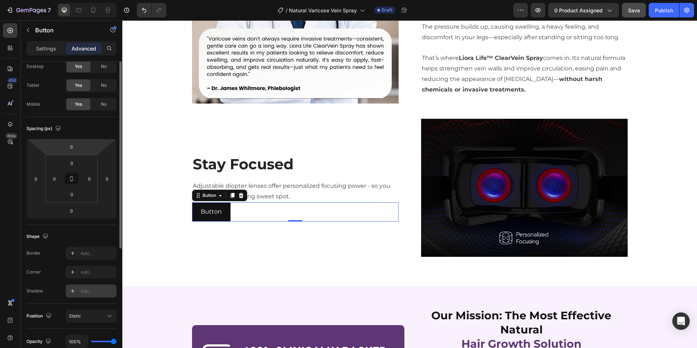
scroll to position [0, 0]
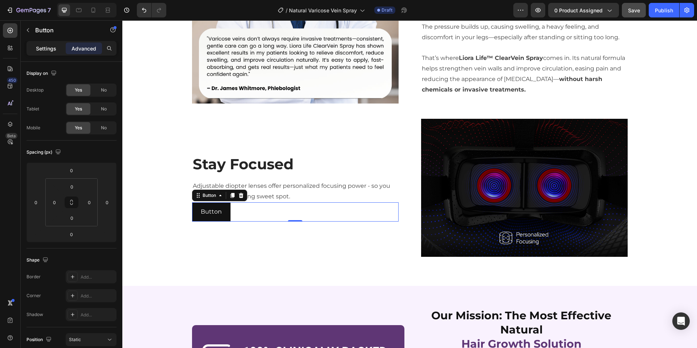
click at [33, 46] on div "Settings" at bounding box center [46, 48] width 36 height 12
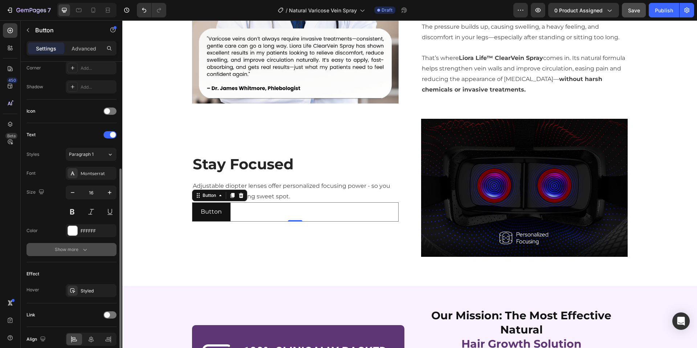
click at [75, 253] on div "Show more" at bounding box center [72, 249] width 34 height 7
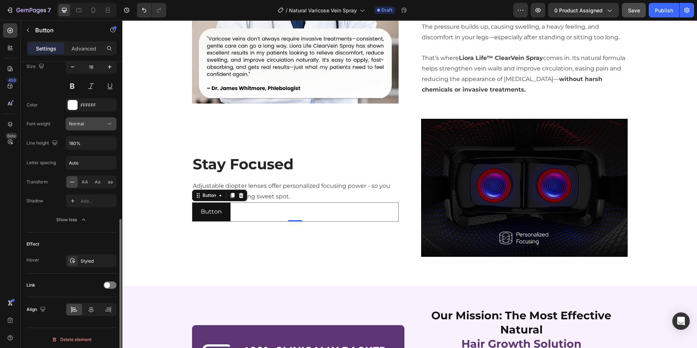
scroll to position [310, 0]
click at [88, 307] on icon at bounding box center [90, 306] width 7 height 7
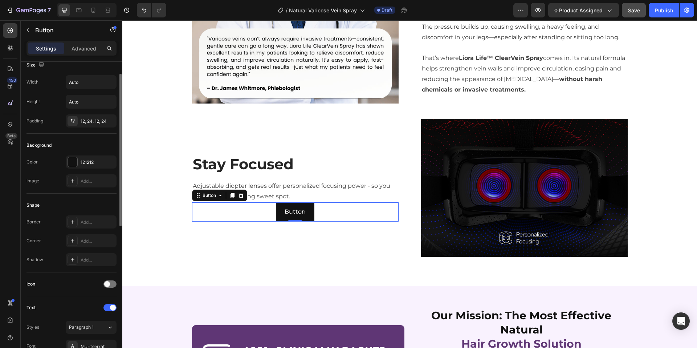
scroll to position [0, 0]
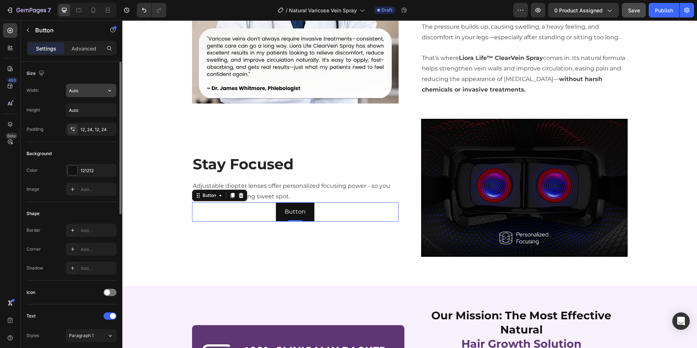
click at [81, 89] on input "Auto" at bounding box center [91, 90] width 50 height 13
click at [110, 90] on icon "button" at bounding box center [109, 90] width 7 height 7
click at [88, 122] on p "Full 100%" at bounding box center [89, 122] width 41 height 7
type input "100%"
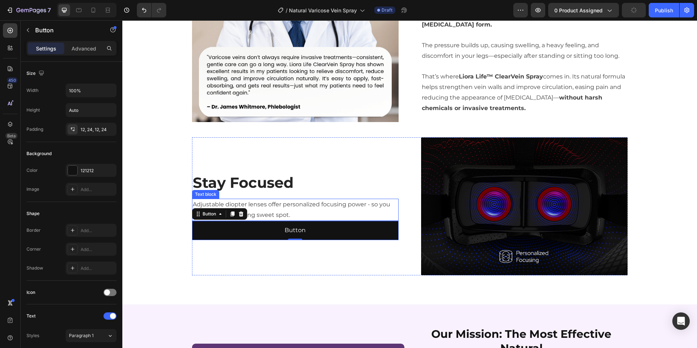
scroll to position [464, 0]
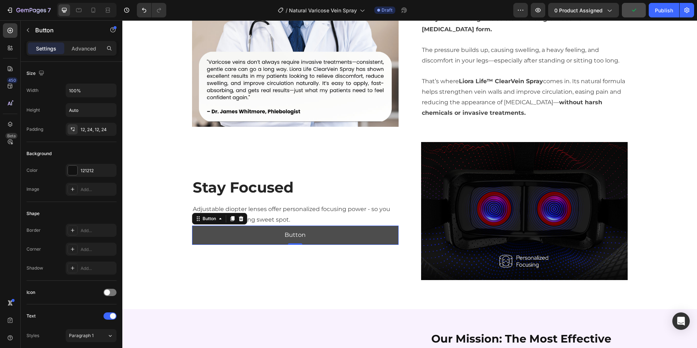
click at [337, 236] on button "Button" at bounding box center [295, 234] width 206 height 19
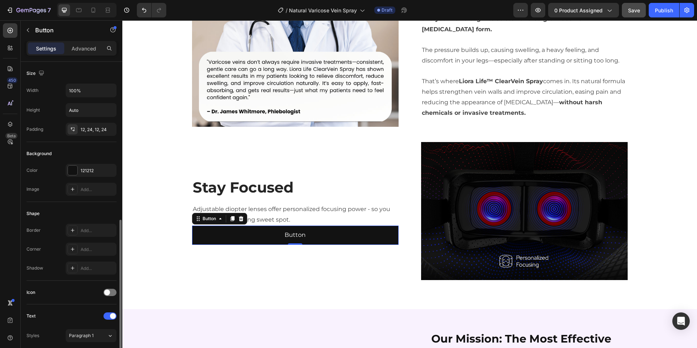
scroll to position [310, 0]
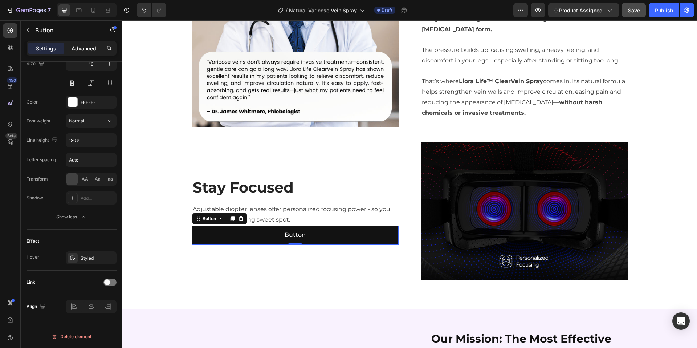
click at [83, 49] on p "Advanced" at bounding box center [83, 49] width 25 height 8
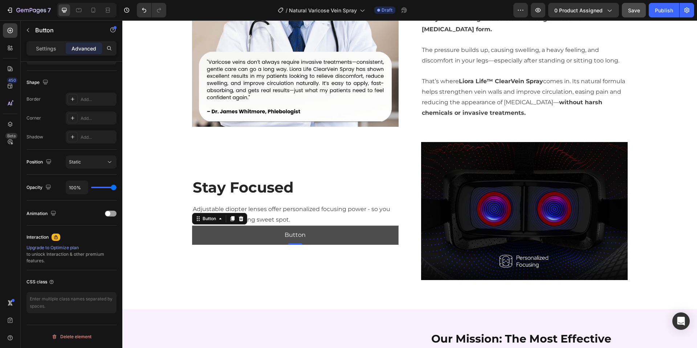
click at [237, 235] on button "Button" at bounding box center [295, 234] width 206 height 19
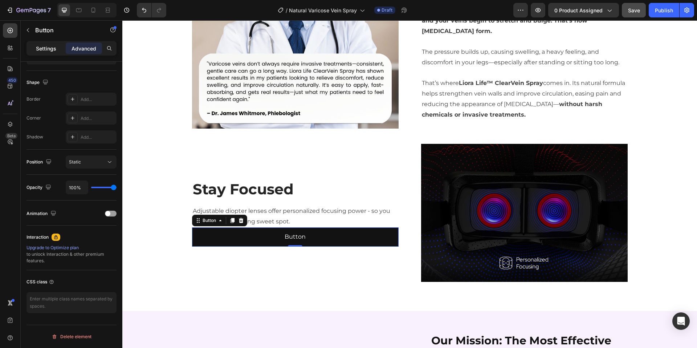
click at [50, 47] on p "Settings" at bounding box center [46, 49] width 20 height 8
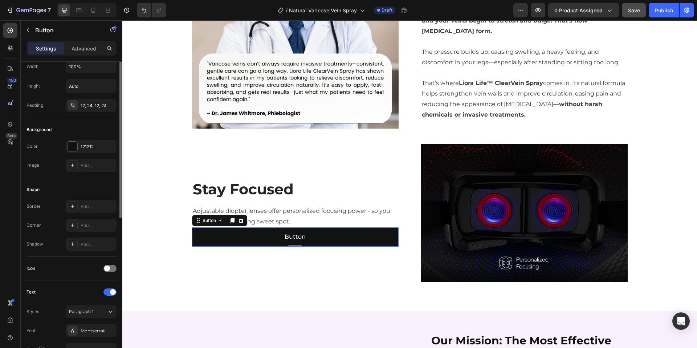
scroll to position [0, 0]
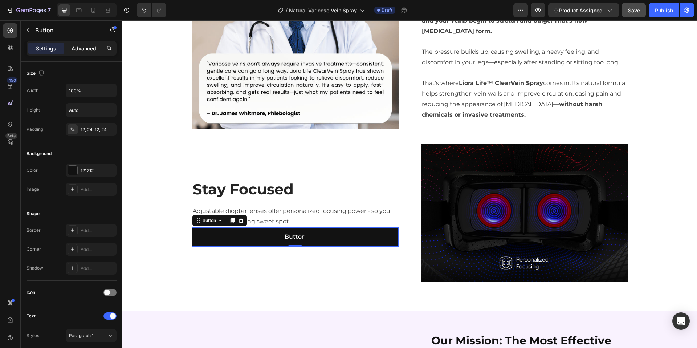
click at [85, 48] on p "Advanced" at bounding box center [83, 49] width 25 height 8
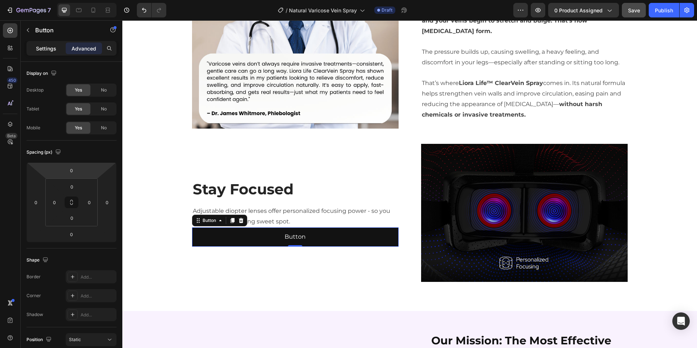
click at [52, 47] on p "Settings" at bounding box center [46, 49] width 20 height 8
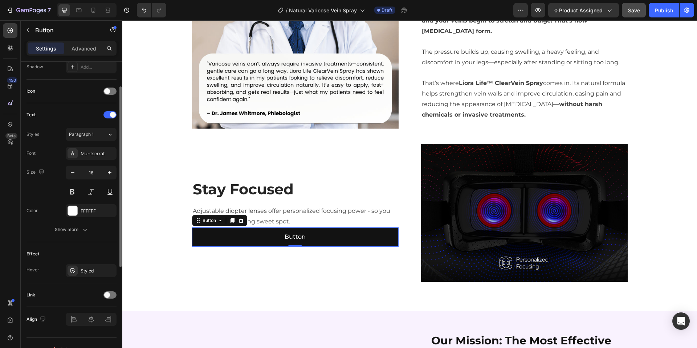
scroll to position [214, 0]
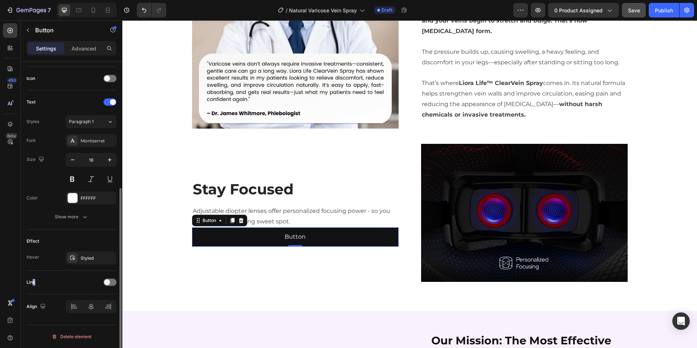
drag, startPoint x: 32, startPoint y: 280, endPoint x: 52, endPoint y: 281, distance: 20.0
click at [42, 281] on div "Link" at bounding box center [71, 282] width 90 height 12
click at [110, 281] on div at bounding box center [109, 281] width 13 height 7
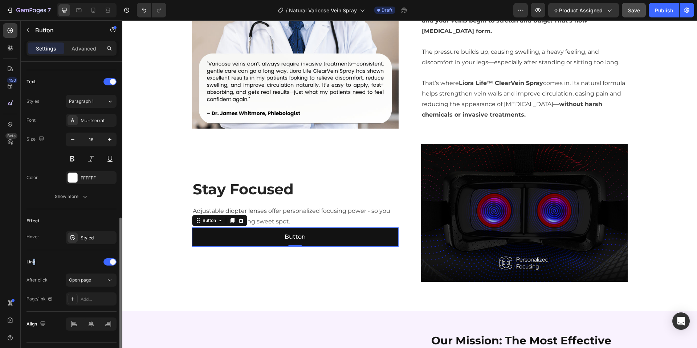
scroll to position [251, 0]
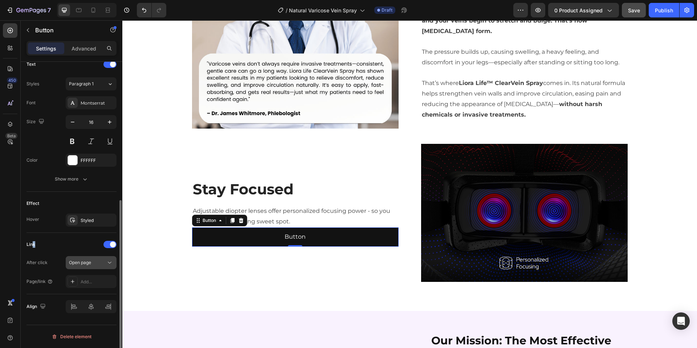
click at [89, 262] on span "Open page" at bounding box center [80, 261] width 22 height 5
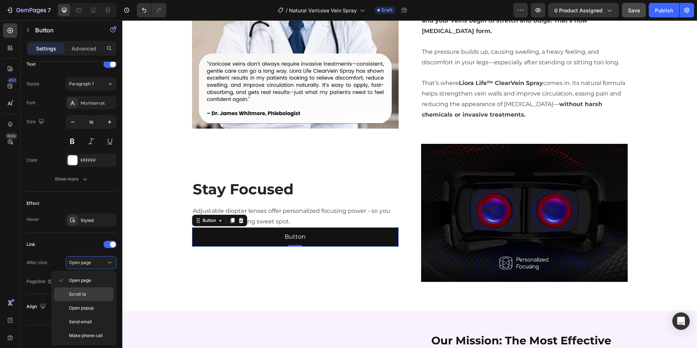
click at [93, 295] on p "Scroll to" at bounding box center [89, 294] width 41 height 7
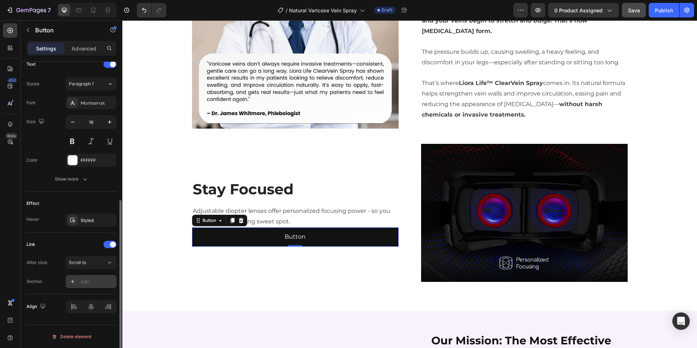
click at [88, 281] on div "Add..." at bounding box center [98, 281] width 34 height 7
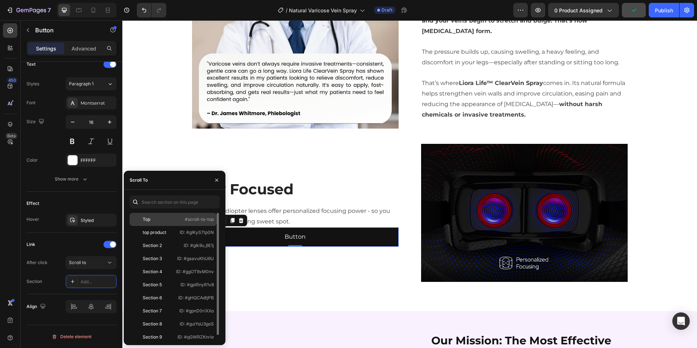
click at [175, 226] on div "Top #scroll-to-top" at bounding box center [173, 232] width 87 height 13
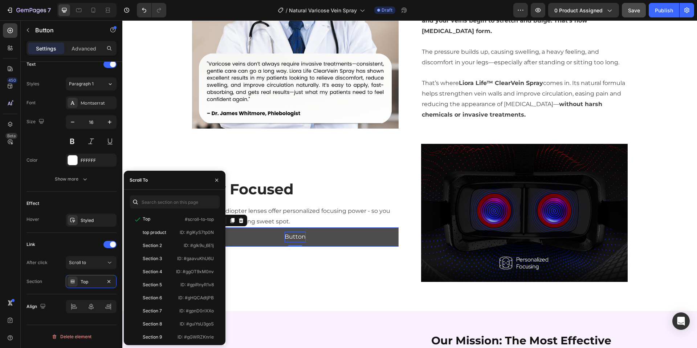
click at [302, 237] on p "Button" at bounding box center [294, 237] width 21 height 11
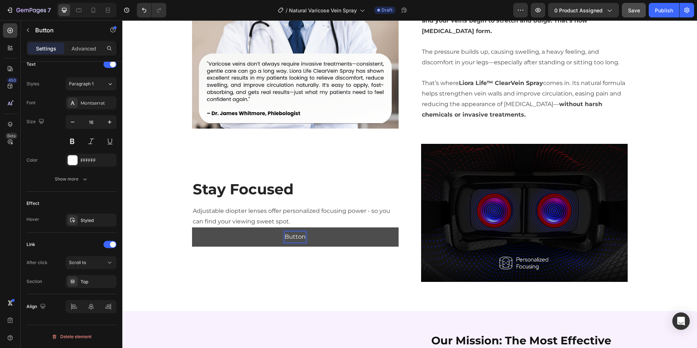
click at [298, 238] on p "Button" at bounding box center [294, 237] width 21 height 11
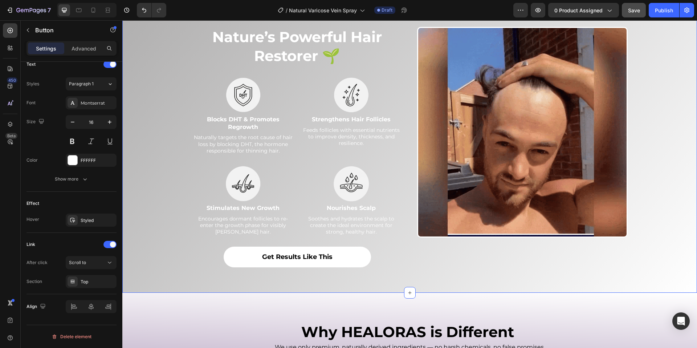
scroll to position [1028, 0]
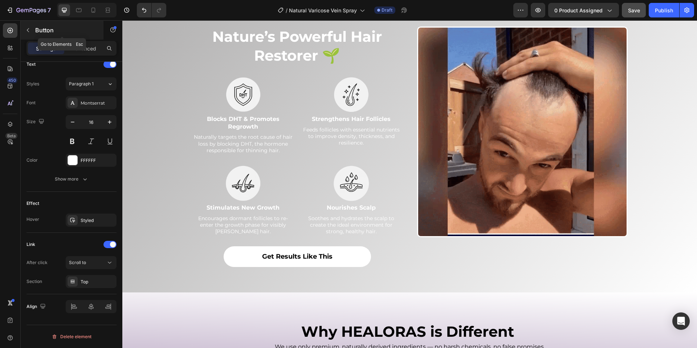
click at [28, 28] on icon "button" at bounding box center [28, 30] width 6 height 6
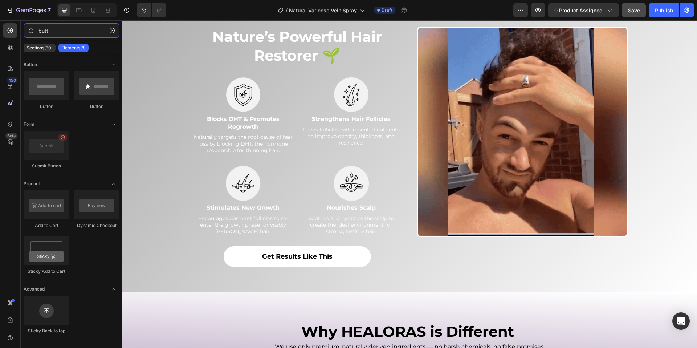
click at [56, 32] on input "butt" at bounding box center [72, 30] width 96 height 15
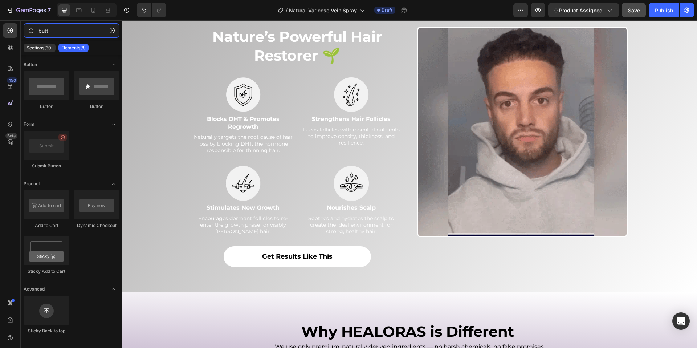
click at [56, 32] on input "butt" at bounding box center [72, 30] width 96 height 15
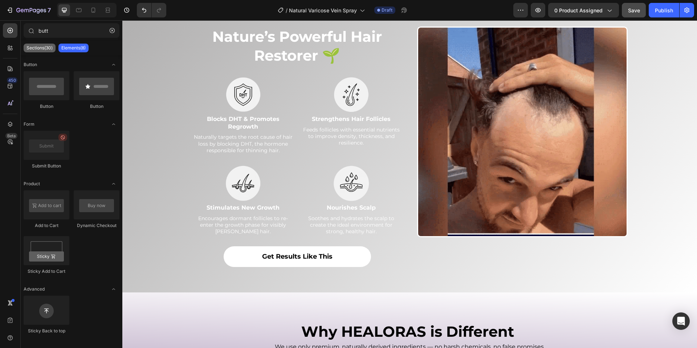
click at [42, 50] on p "Sections(30)" at bounding box center [39, 48] width 26 height 6
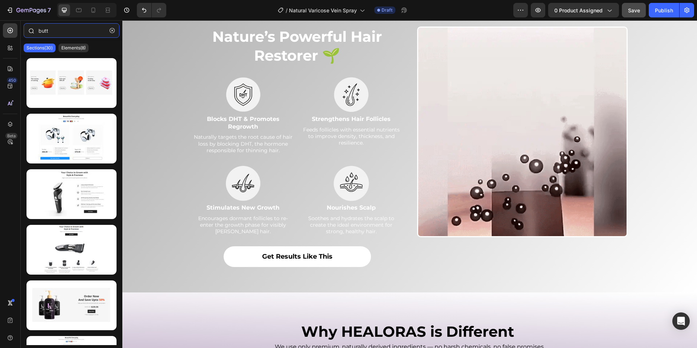
click at [65, 30] on input "butt" at bounding box center [72, 30] width 96 height 15
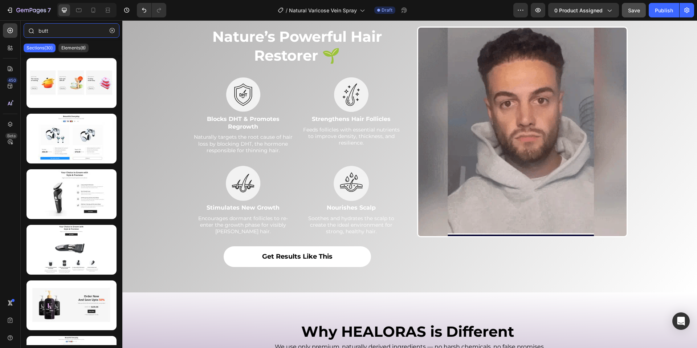
click at [65, 30] on input "butt" at bounding box center [72, 30] width 96 height 15
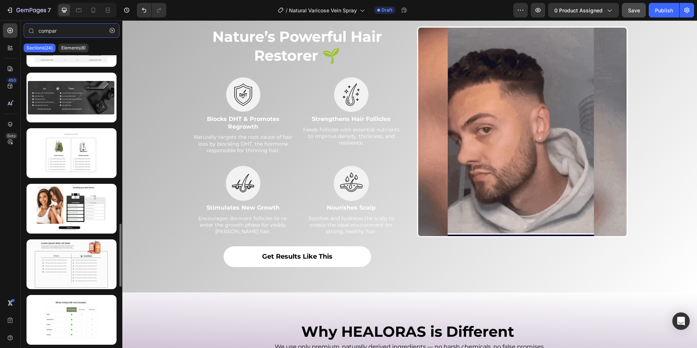
scroll to position [719, 0]
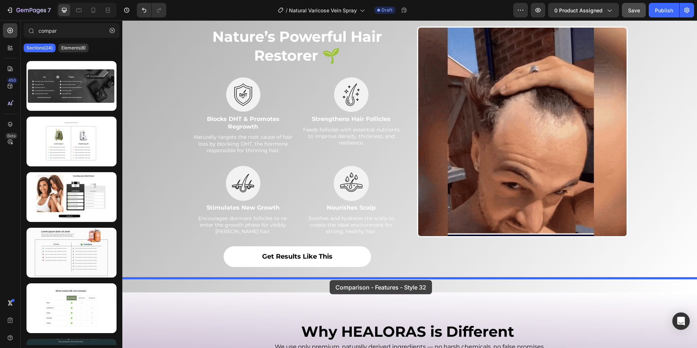
drag, startPoint x: 192, startPoint y: 158, endPoint x: 329, endPoint y: 280, distance: 183.8
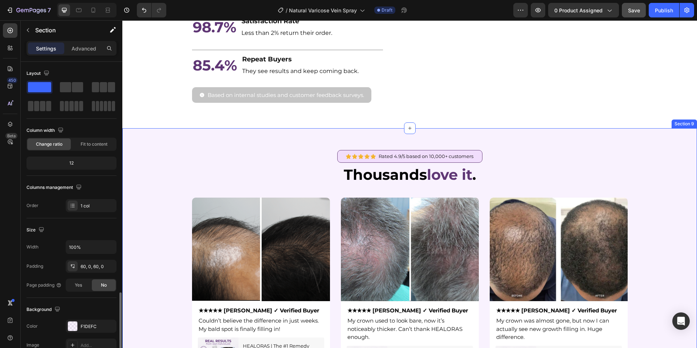
scroll to position [136, 0]
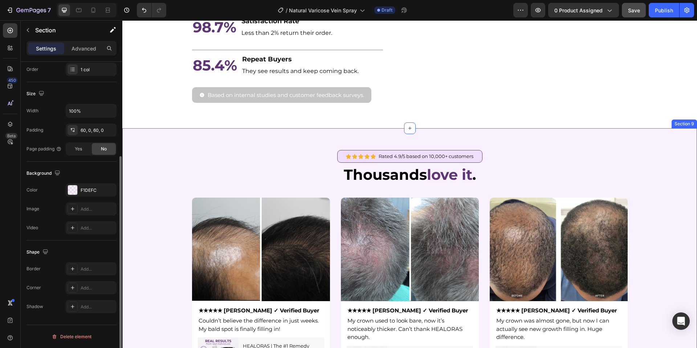
click at [253, 187] on div "Icon Icon Icon Icon Icon Icon List Rated 4.9/5 based on 10,000+ customers Text …" at bounding box center [409, 292] width 574 height 284
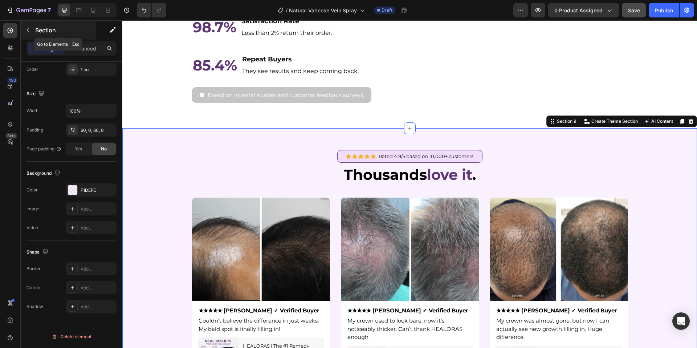
click at [29, 30] on icon "button" at bounding box center [28, 30] width 6 height 6
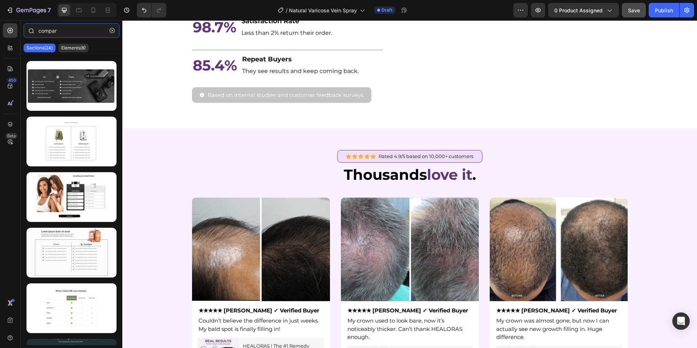
click at [53, 31] on input "compar" at bounding box center [72, 30] width 96 height 15
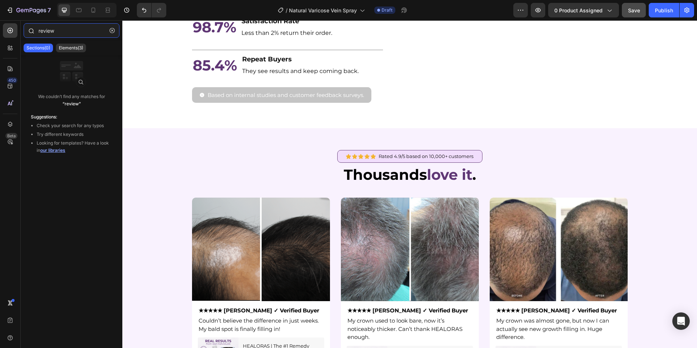
click at [67, 30] on input "review" at bounding box center [72, 30] width 96 height 15
click at [71, 49] on p "Elements(9)" at bounding box center [71, 48] width 24 height 6
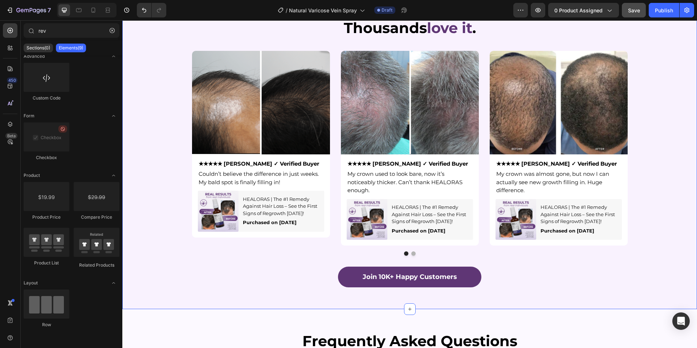
scroll to position [2166, 0]
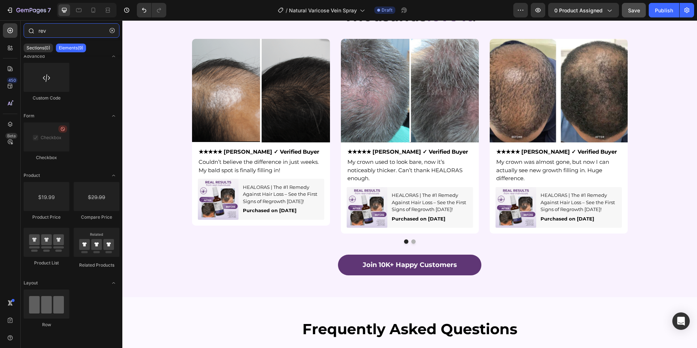
click at [47, 29] on input "rev" at bounding box center [72, 30] width 96 height 15
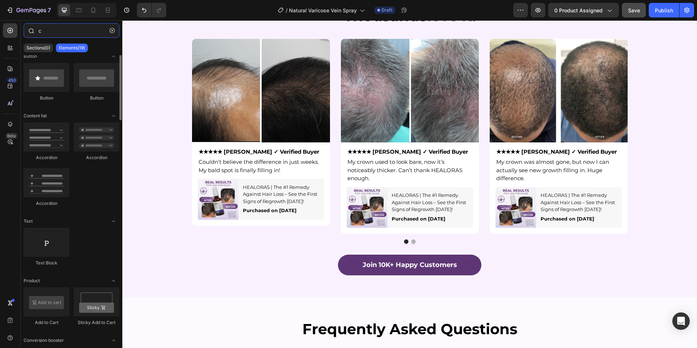
scroll to position [0, 0]
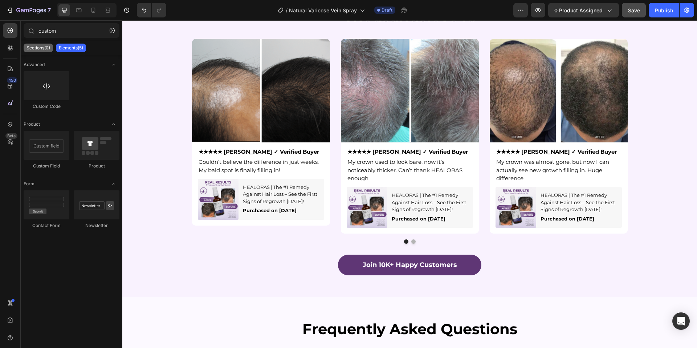
click at [36, 51] on div "Sections(0)" at bounding box center [38, 48] width 29 height 9
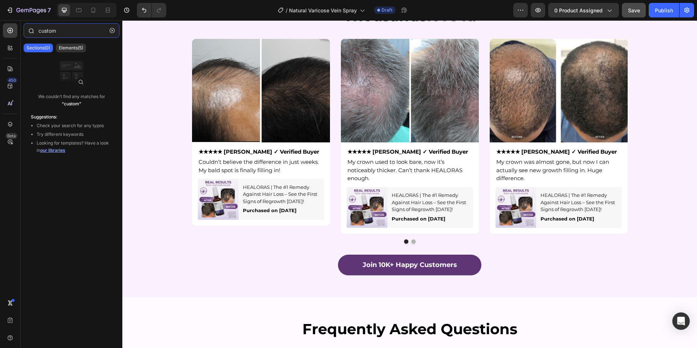
click at [65, 33] on input "custom" at bounding box center [72, 30] width 96 height 15
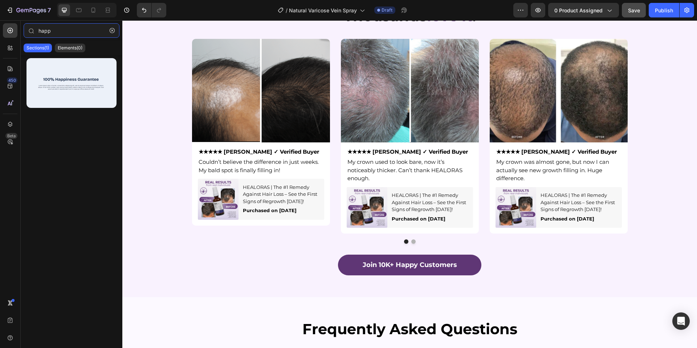
type input "happ"
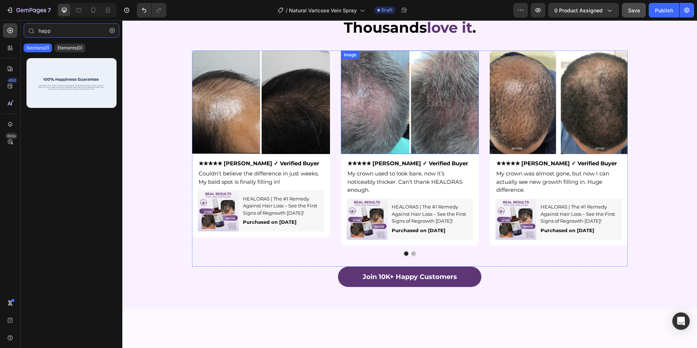
scroll to position [2103, 0]
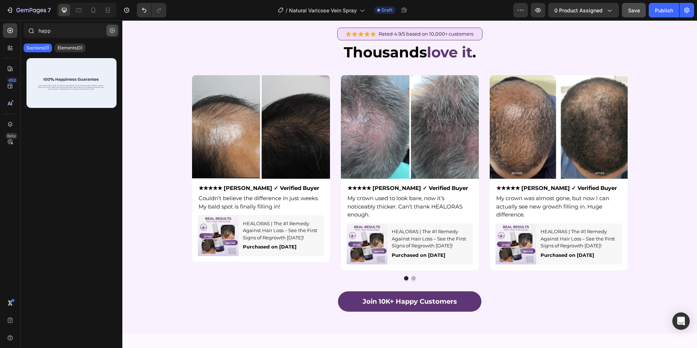
click at [116, 31] on button "button" at bounding box center [112, 31] width 12 height 12
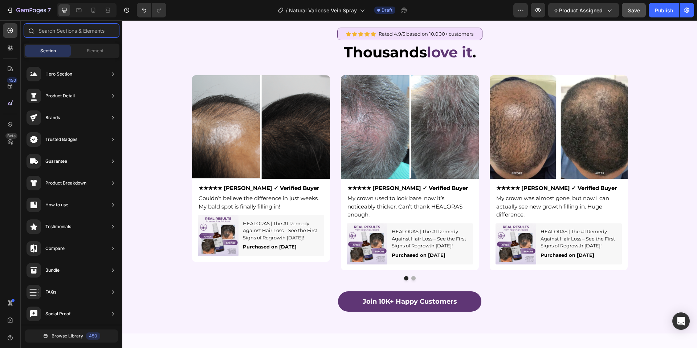
click at [79, 31] on input "text" at bounding box center [72, 30] width 96 height 15
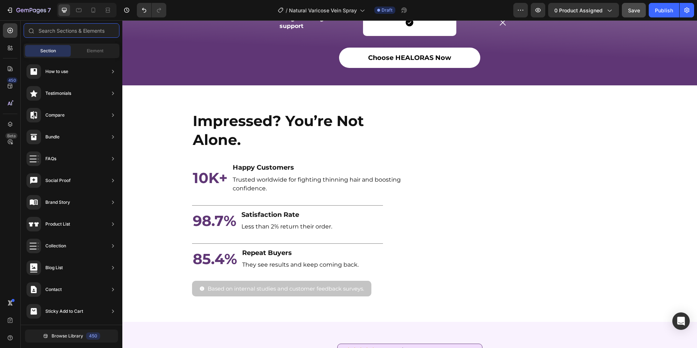
scroll to position [1810, 0]
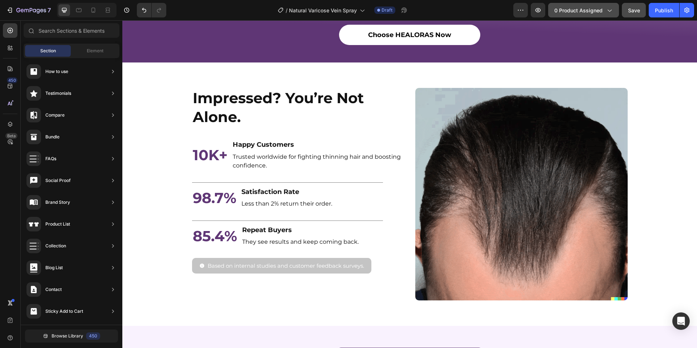
click at [600, 11] on span "0 product assigned" at bounding box center [578, 11] width 48 height 8
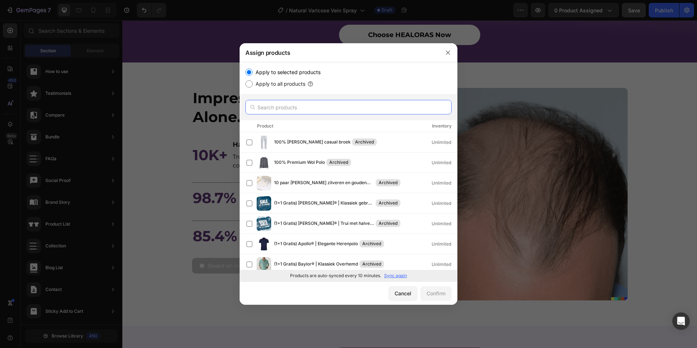
click at [295, 105] on input "text" at bounding box center [348, 107] width 206 height 15
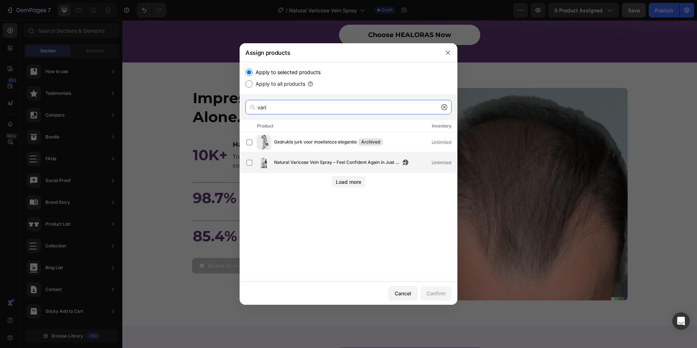
type input "vari"
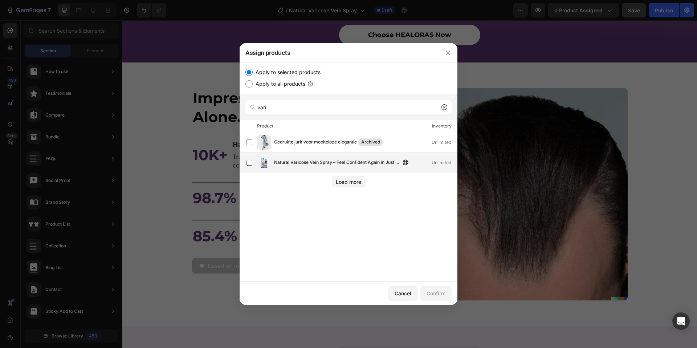
click at [304, 165] on span "Natural Varicose Vein Spray – Feel Confident Again in Just 1 Week" at bounding box center [337, 163] width 126 height 8
click at [435, 294] on div "Confirm" at bounding box center [435, 293] width 19 height 8
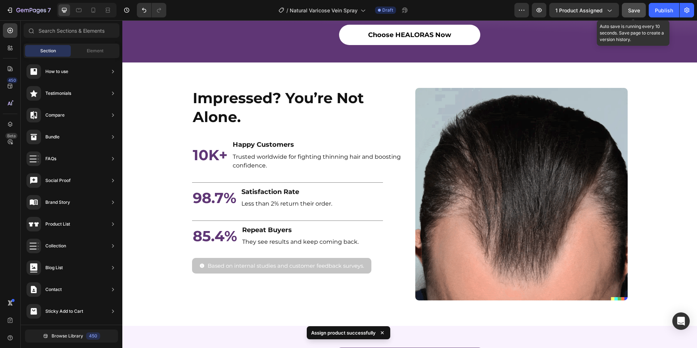
click at [633, 8] on span "Save" at bounding box center [634, 10] width 12 height 6
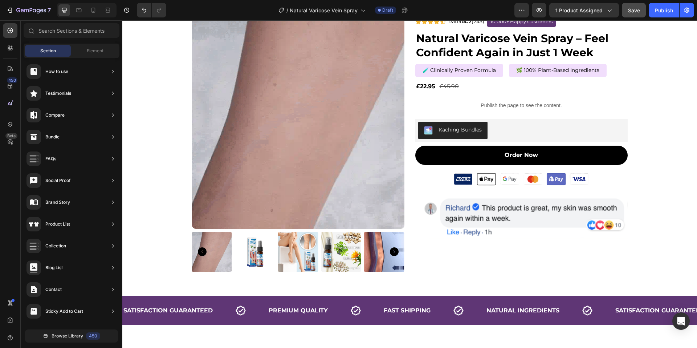
scroll to position [30, 0]
